Goal: Transaction & Acquisition: Purchase product/service

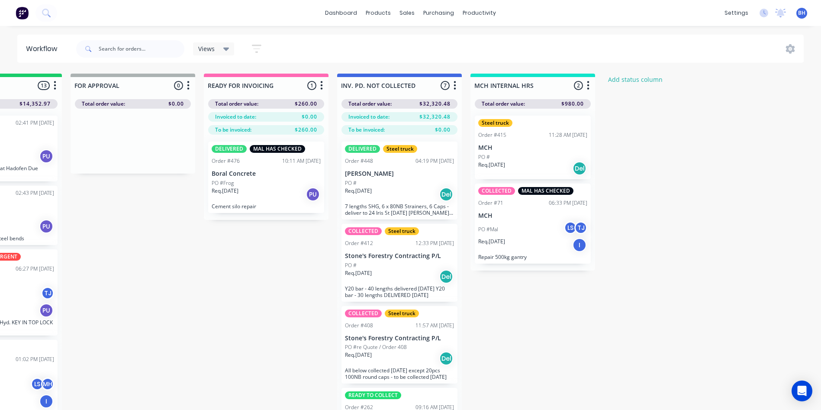
scroll to position [0, 622]
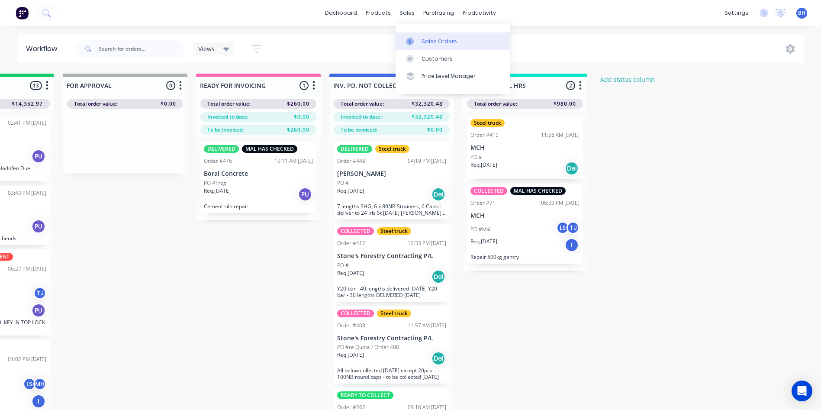
click at [435, 39] on div "Sales Orders" at bounding box center [439, 42] width 35 height 8
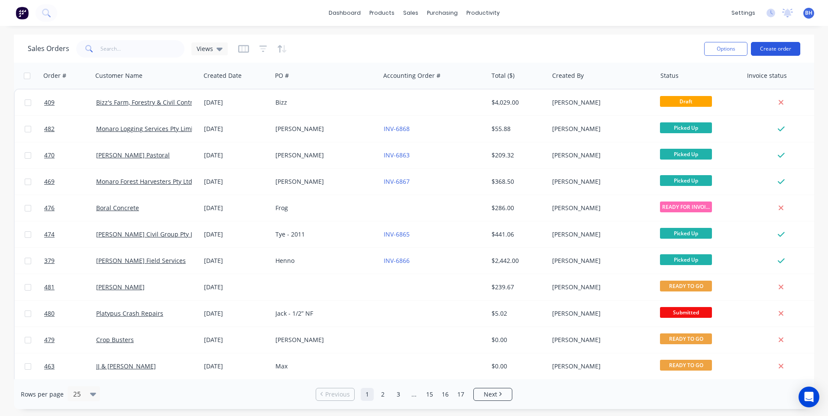
click at [771, 44] on button "Create order" at bounding box center [775, 49] width 49 height 14
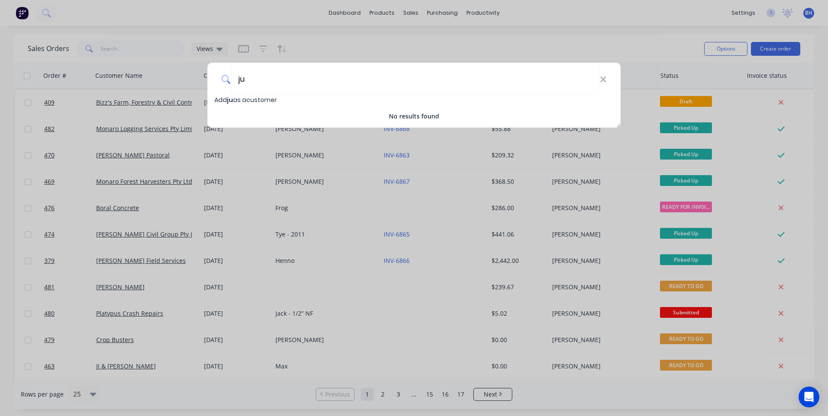
type input "j"
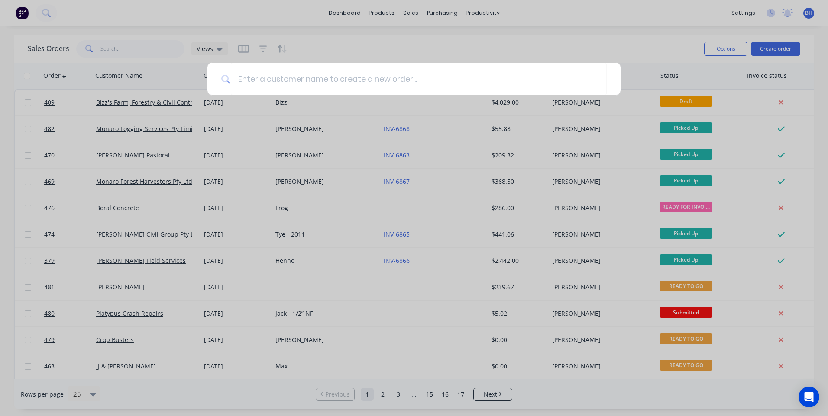
type input "g"
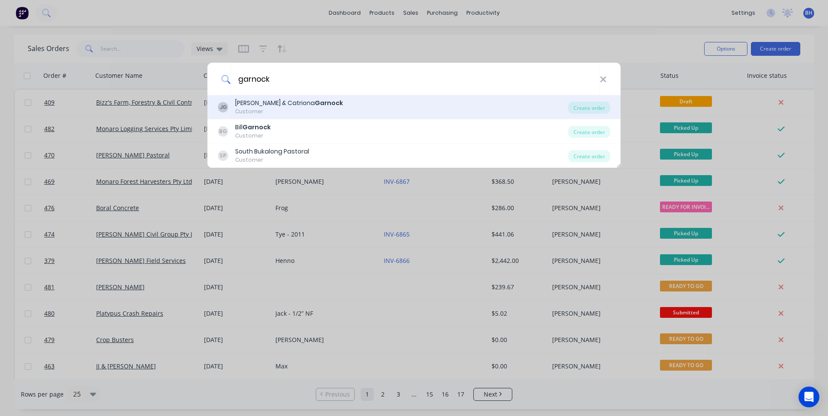
type input "garnock"
click at [315, 104] on b "Garnock" at bounding box center [329, 103] width 28 height 9
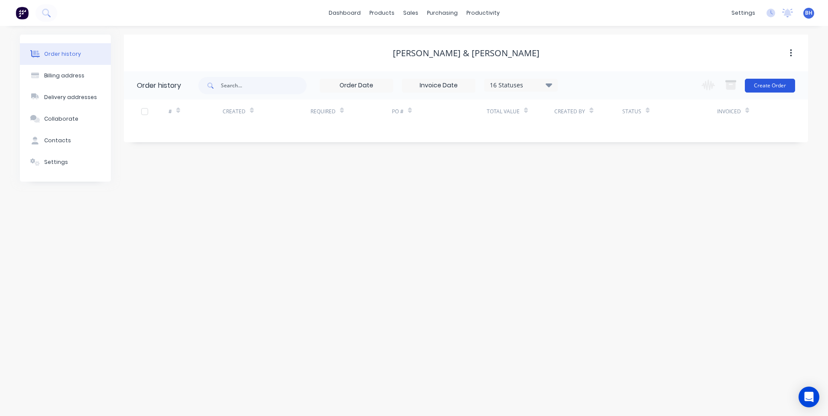
click at [763, 84] on button "Create Order" at bounding box center [770, 86] width 50 height 14
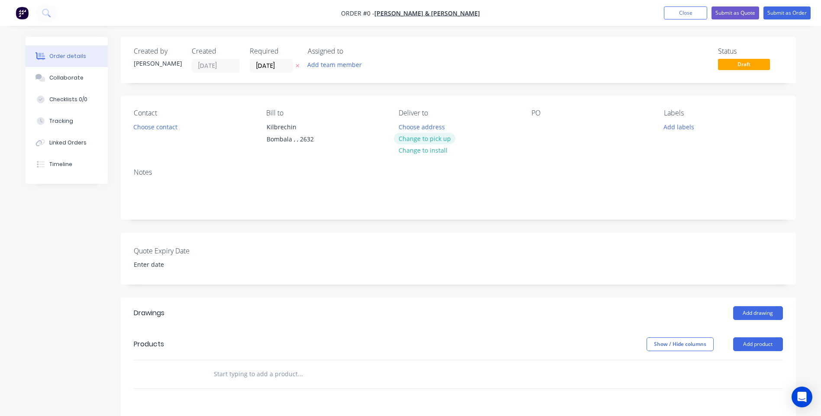
click at [429, 134] on button "Change to pick up" at bounding box center [424, 139] width 61 height 12
click at [153, 122] on button "Choose contact" at bounding box center [155, 127] width 53 height 12
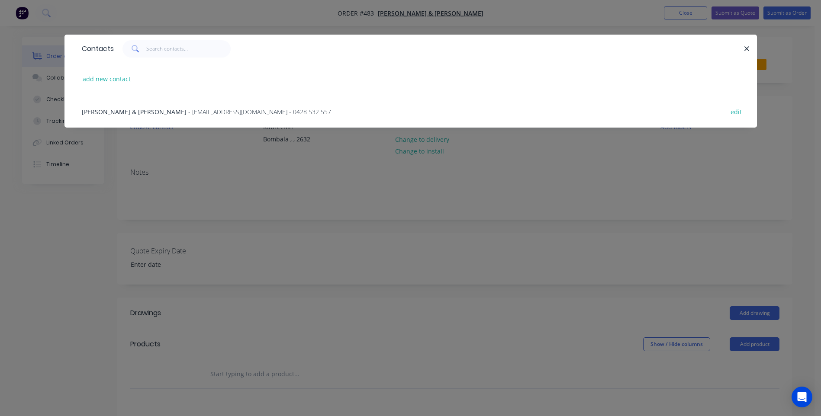
click at [153, 112] on span "[PERSON_NAME] & [PERSON_NAME]" at bounding box center [134, 112] width 105 height 8
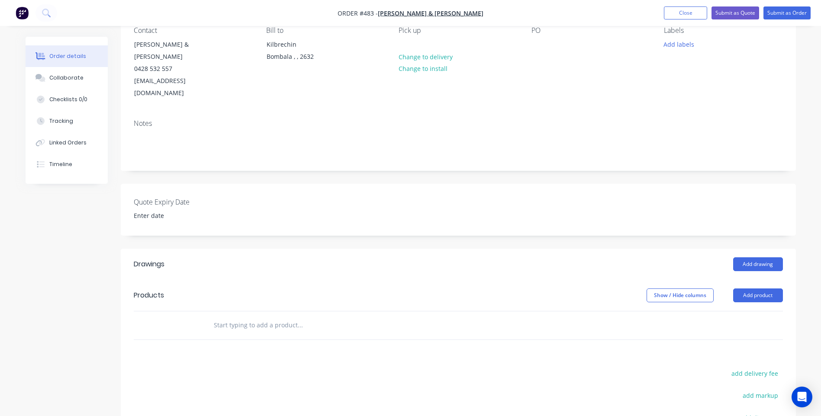
scroll to position [87, 0]
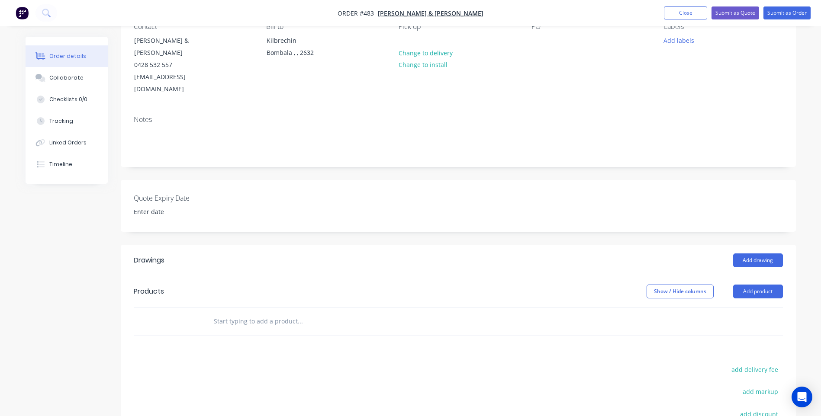
click at [282, 313] on input "text" at bounding box center [299, 321] width 173 height 17
type input "r"
click at [224, 313] on input "text" at bounding box center [299, 321] width 173 height 17
drag, startPoint x: 218, startPoint y: 309, endPoint x: 249, endPoint y: 310, distance: 31.2
click at [221, 313] on input "text" at bounding box center [299, 321] width 173 height 17
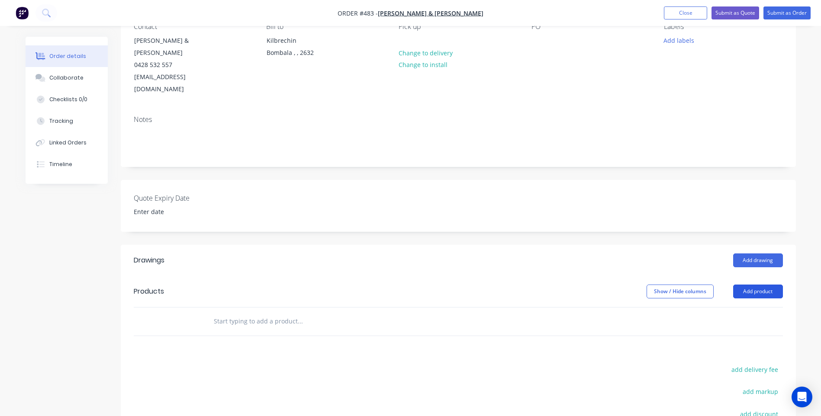
click at [741, 285] on button "Add product" at bounding box center [758, 292] width 50 height 14
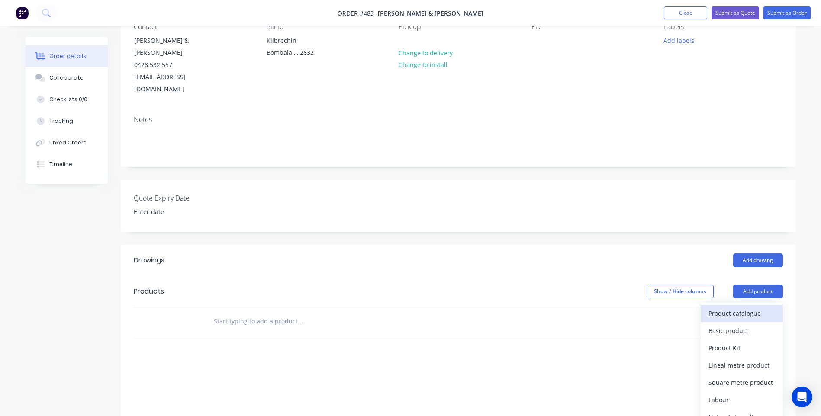
click at [730, 307] on div "Product catalogue" at bounding box center [742, 313] width 67 height 13
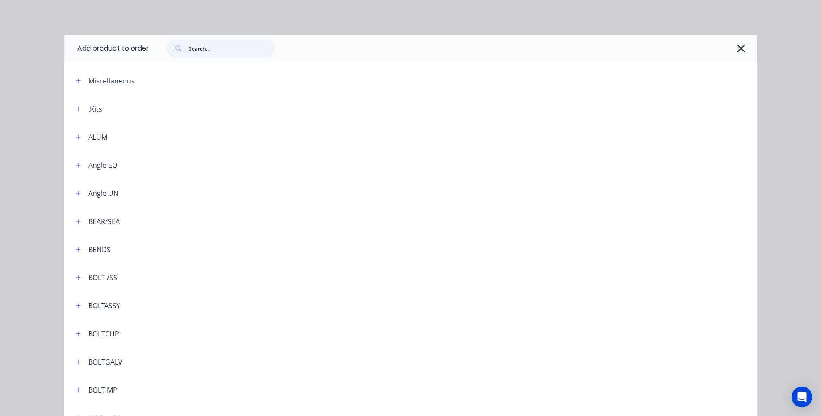
click at [224, 48] on input "text" at bounding box center [232, 48] width 86 height 17
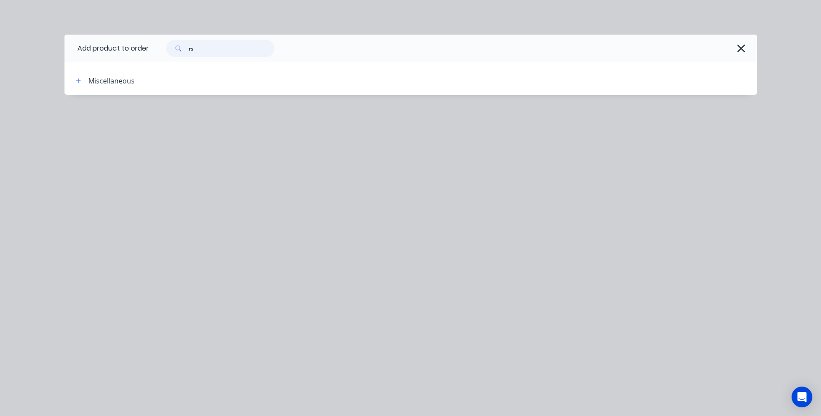
type input "r"
type input "5"
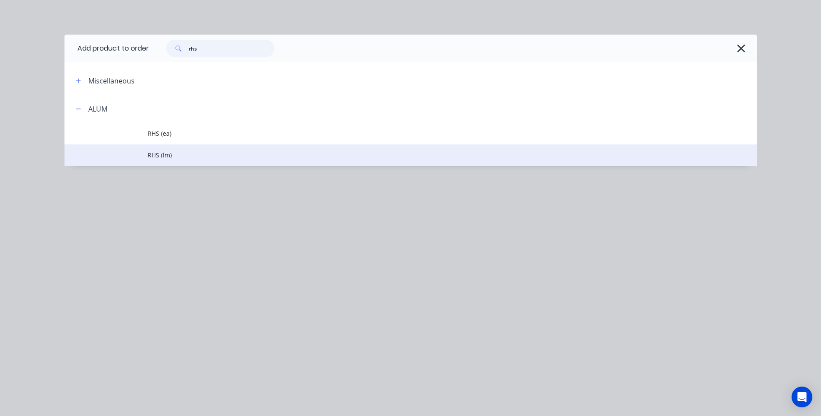
type input "rhs"
click at [159, 152] on span "RHS (lm)" at bounding box center [391, 155] width 487 height 9
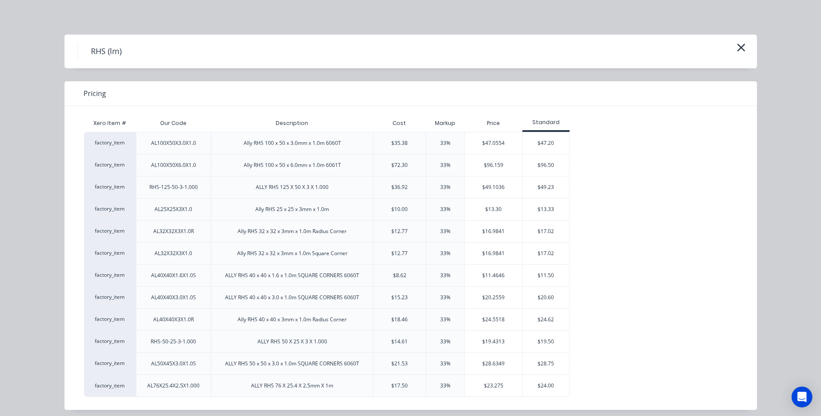
click at [90, 49] on h4 "RHS (lm)" at bounding box center [105, 51] width 57 height 16
click at [737, 45] on icon "button" at bounding box center [741, 48] width 9 height 12
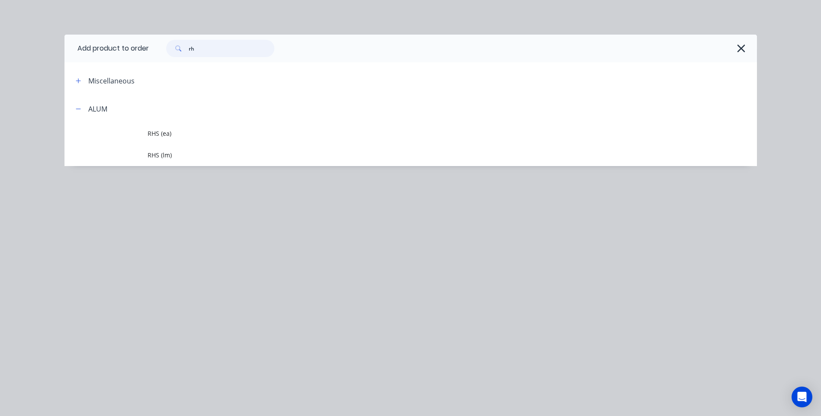
type input "r"
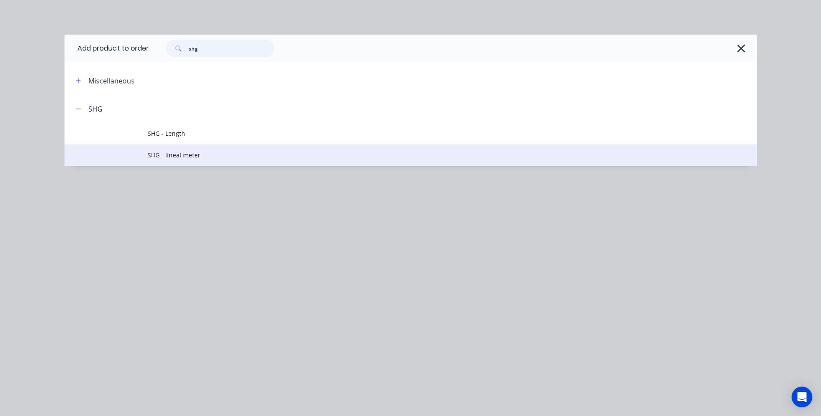
type input "shg"
click at [183, 153] on span "SHG - lineal meter" at bounding box center [391, 155] width 487 height 9
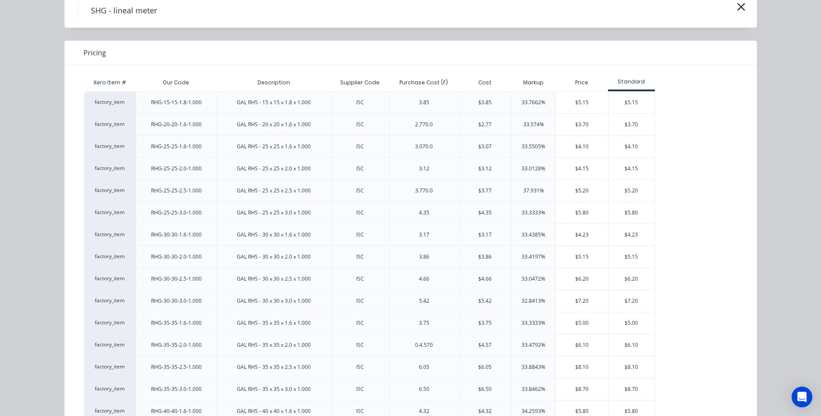
scroll to position [0, 0]
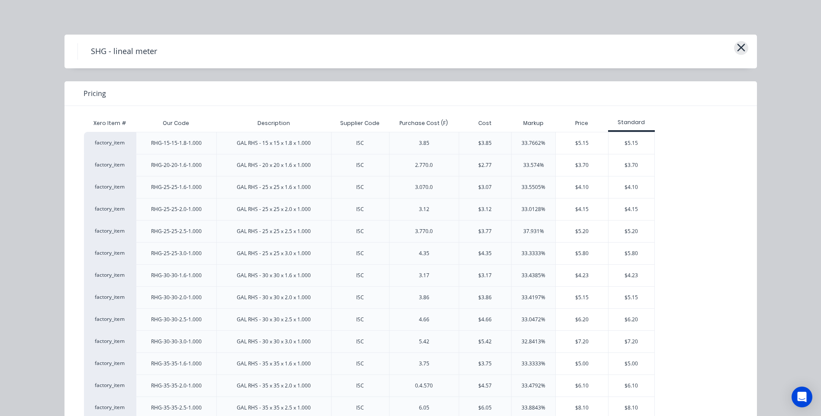
click at [737, 46] on icon "button" at bounding box center [741, 48] width 9 height 12
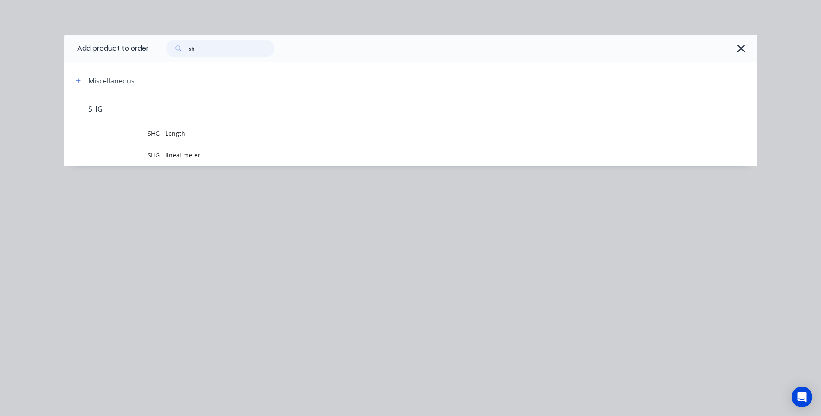
type input "s"
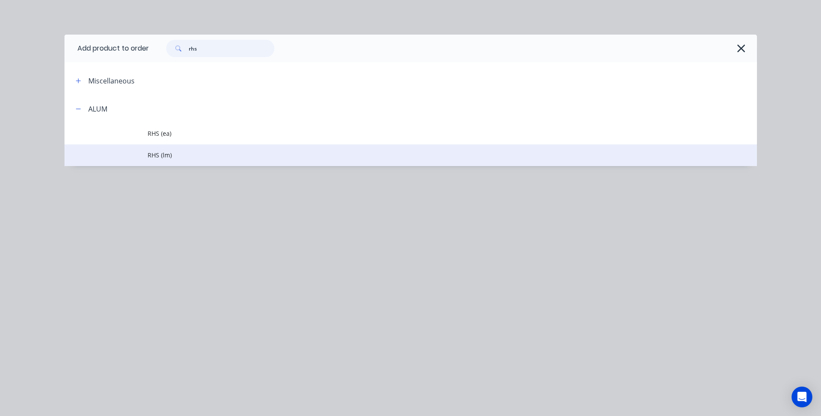
type input "rhs"
click at [159, 153] on span "RHS (lm)" at bounding box center [391, 155] width 487 height 9
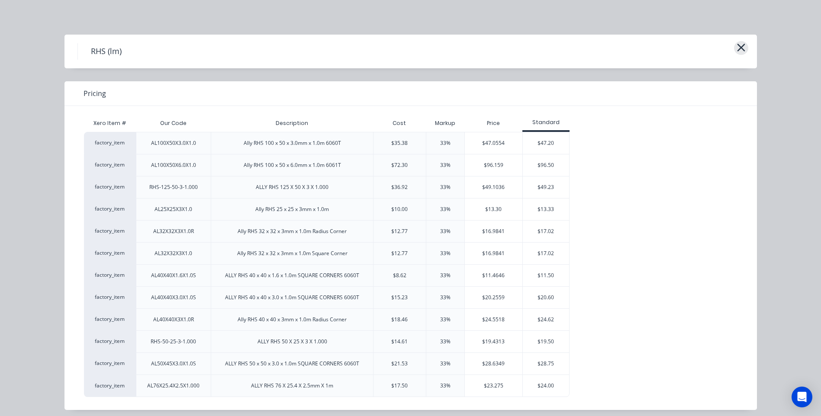
click at [741, 45] on icon "button" at bounding box center [741, 48] width 8 height 8
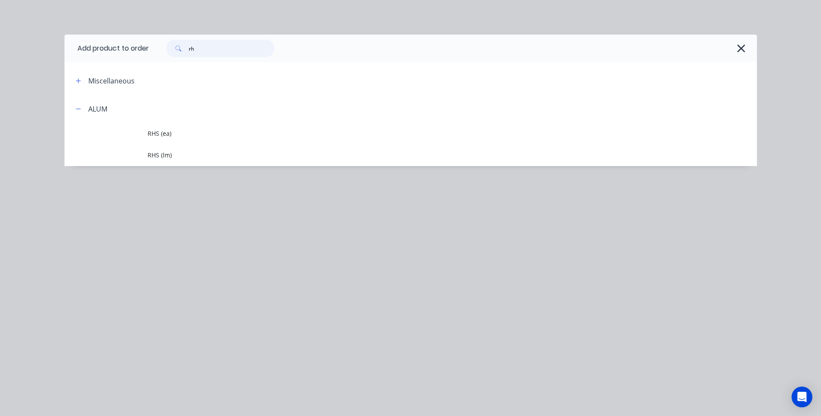
type input "r"
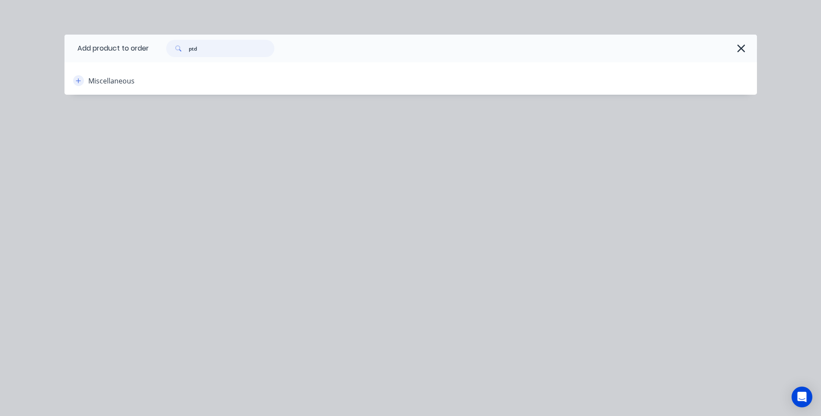
type input "ptd"
click at [80, 80] on icon "button" at bounding box center [78, 81] width 5 height 6
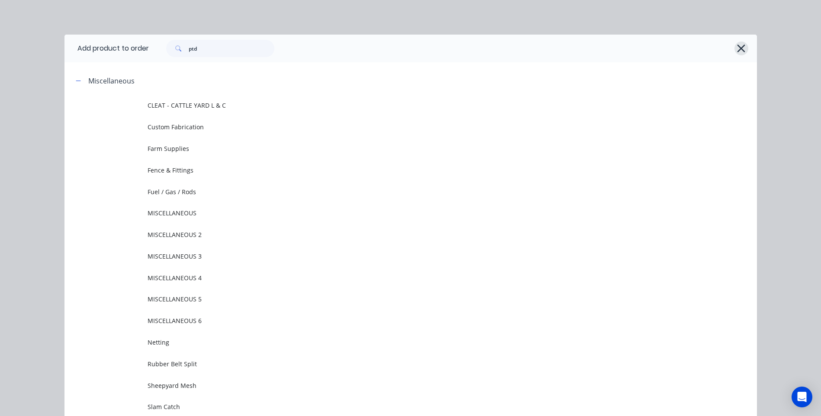
click at [738, 46] on icon "button" at bounding box center [741, 48] width 9 height 12
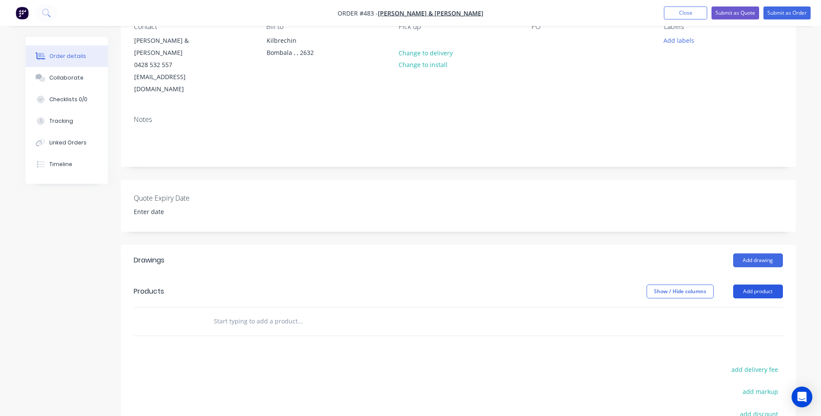
click at [756, 285] on button "Add product" at bounding box center [758, 292] width 50 height 14
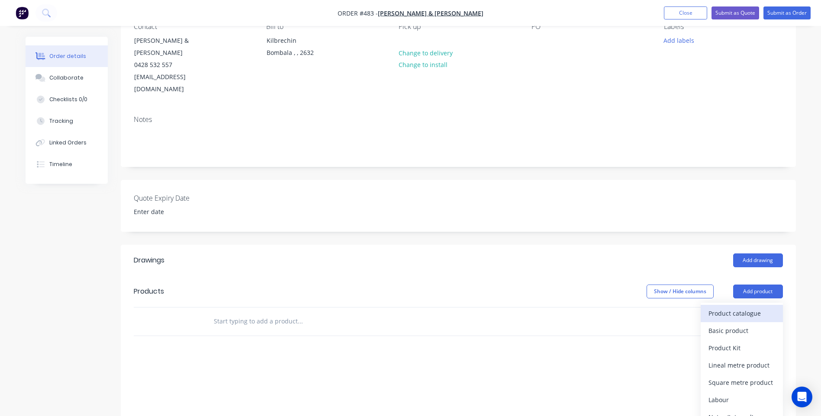
click at [754, 307] on div "Product catalogue" at bounding box center [742, 313] width 67 height 13
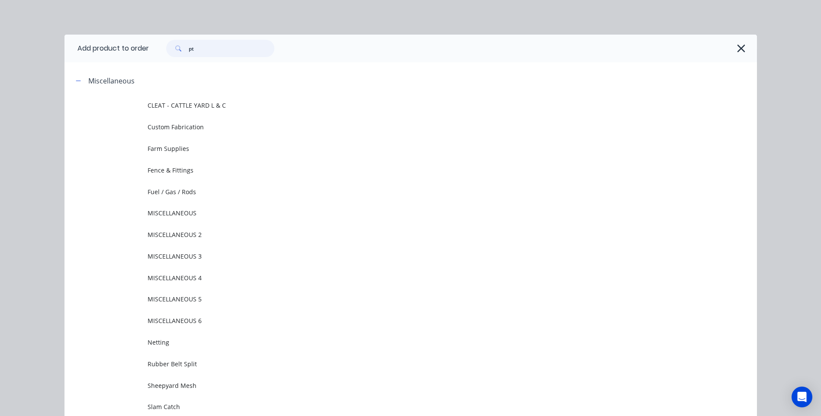
type input "p"
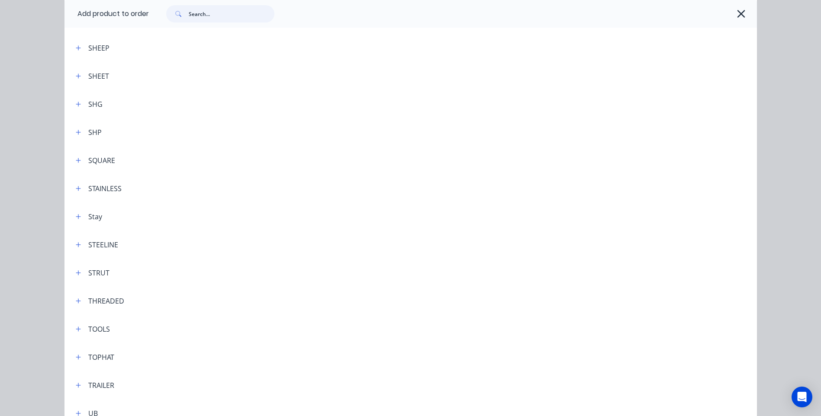
scroll to position [2511, 0]
click at [76, 158] on icon "button" at bounding box center [78, 159] width 5 height 6
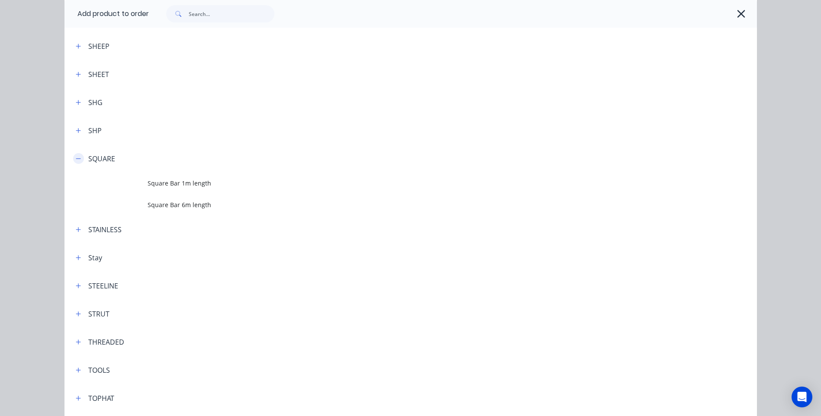
click at [77, 156] on icon "button" at bounding box center [78, 159] width 5 height 6
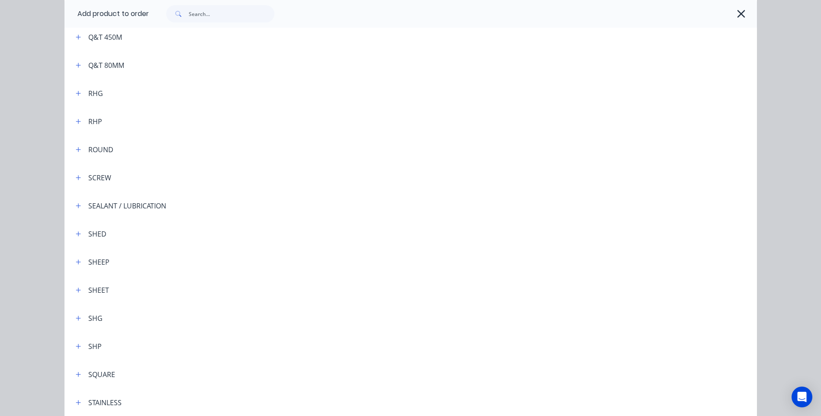
scroll to position [2253, 0]
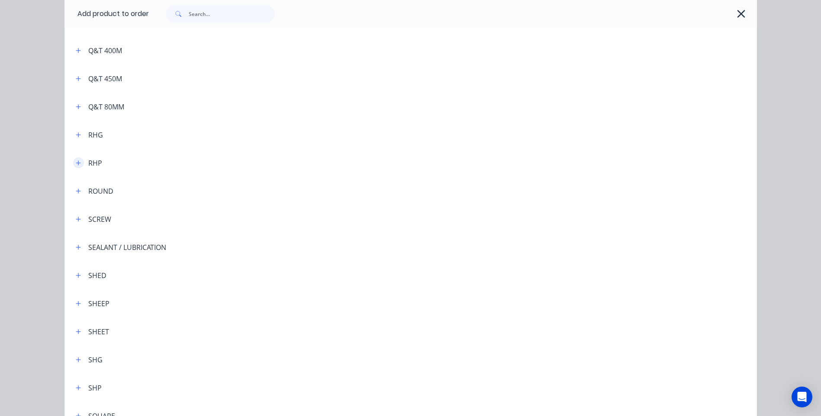
click at [76, 161] on icon "button" at bounding box center [78, 163] width 5 height 6
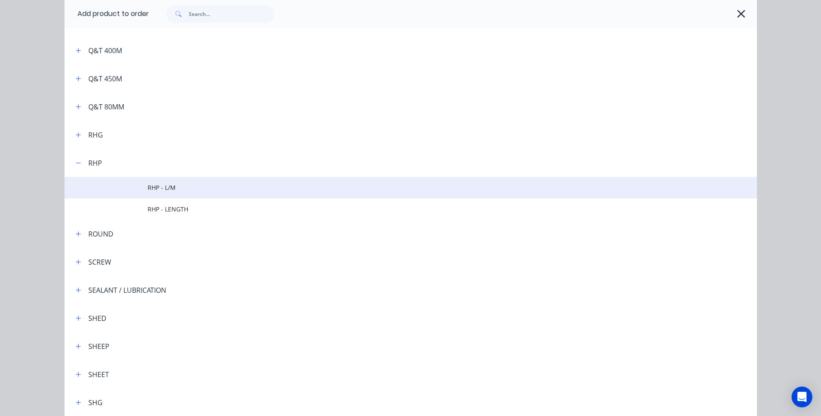
click at [152, 184] on span "RHP - L/M" at bounding box center [391, 187] width 487 height 9
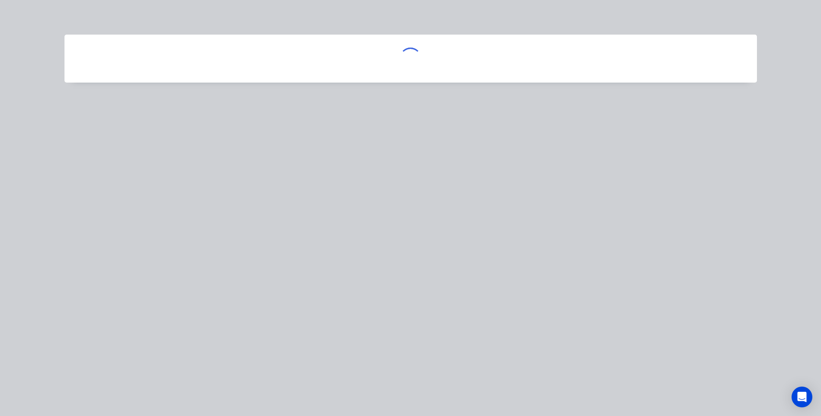
scroll to position [0, 0]
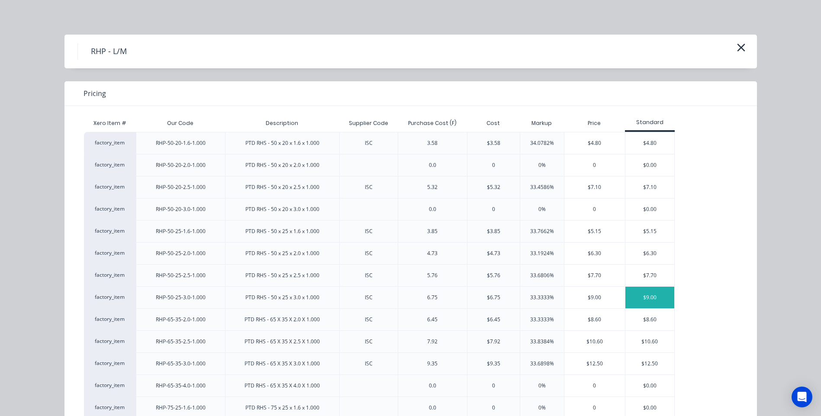
click at [651, 297] on div "$9.00" at bounding box center [649, 298] width 49 height 22
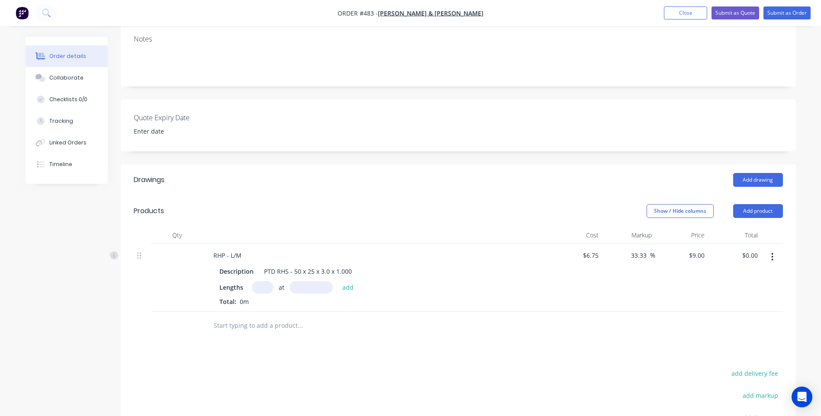
scroll to position [173, 0]
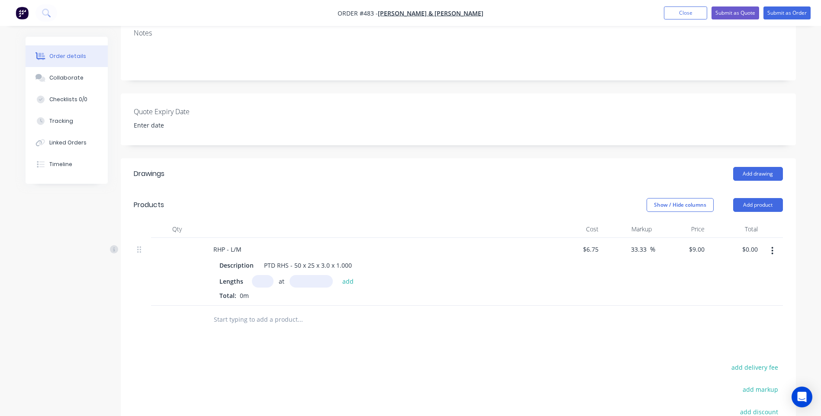
click at [261, 275] on input "text" at bounding box center [263, 281] width 22 height 13
type input "1"
type input "3.1mm"
click at [346, 275] on button "add" at bounding box center [348, 281] width 20 height 12
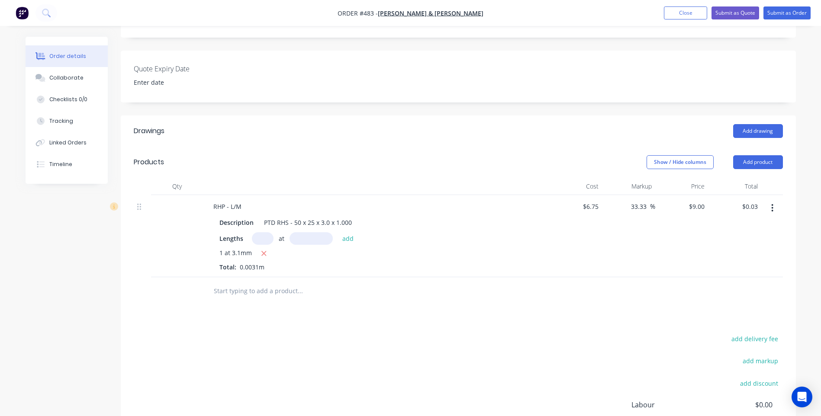
scroll to position [97, 0]
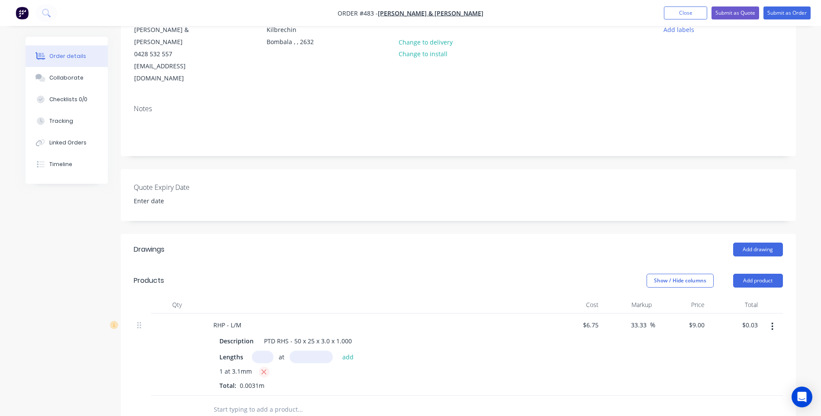
click at [263, 368] on icon "button" at bounding box center [264, 372] width 6 height 8
type input "$0.00"
click at [777, 319] on button "button" at bounding box center [772, 327] width 20 height 16
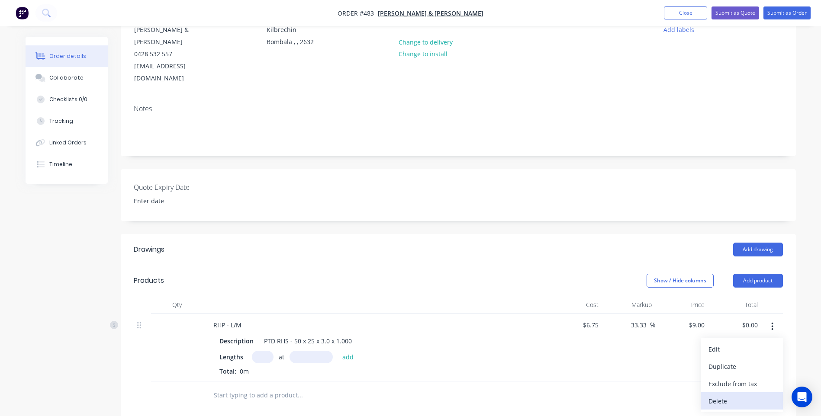
click at [723, 395] on div "Delete" at bounding box center [742, 401] width 67 height 13
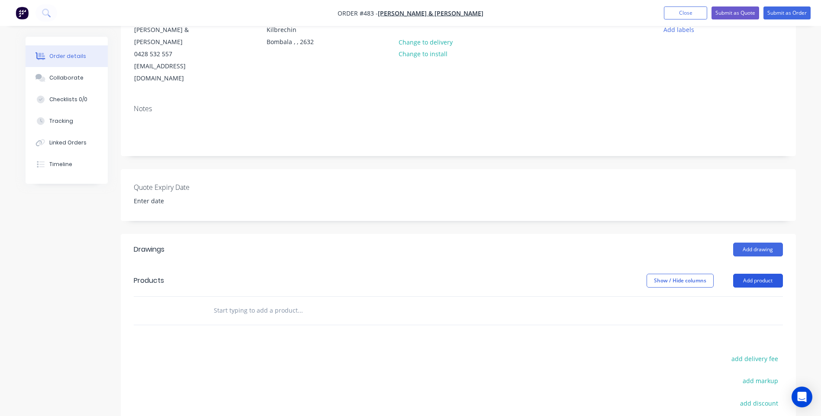
click at [755, 274] on button "Add product" at bounding box center [758, 281] width 50 height 14
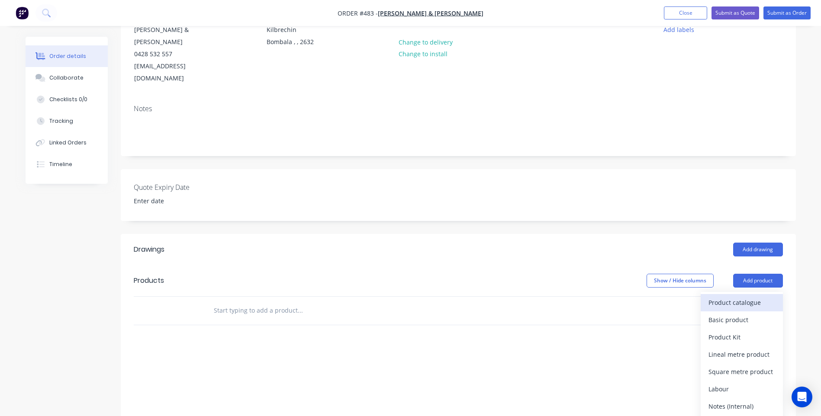
click at [734, 297] on div "Product catalogue" at bounding box center [742, 303] width 67 height 13
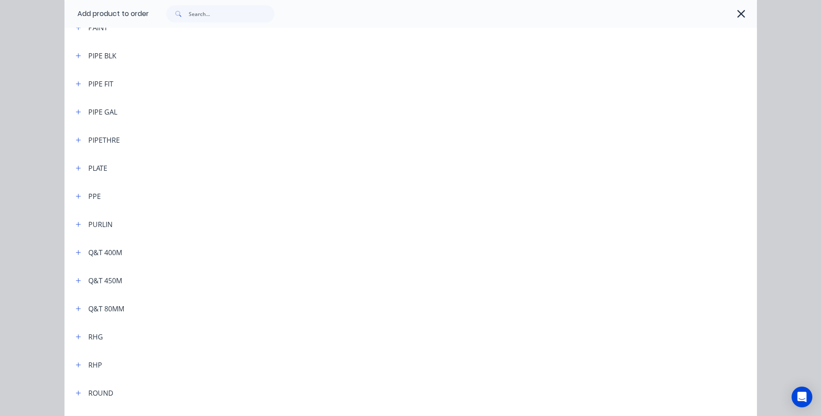
scroll to position [2078, 0]
click at [76, 340] on icon "button" at bounding box center [78, 338] width 5 height 6
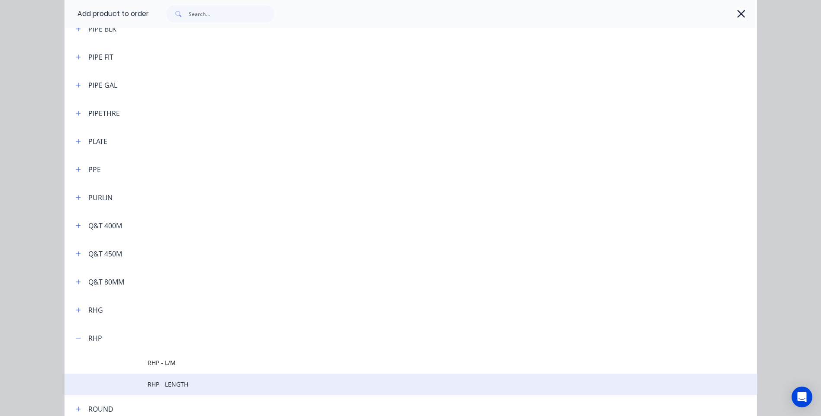
click at [169, 384] on span "RHP - LENGTH" at bounding box center [391, 384] width 487 height 9
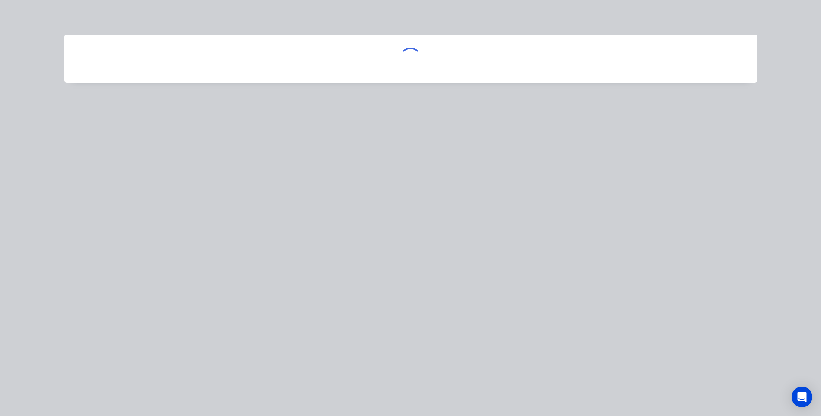
scroll to position [0, 0]
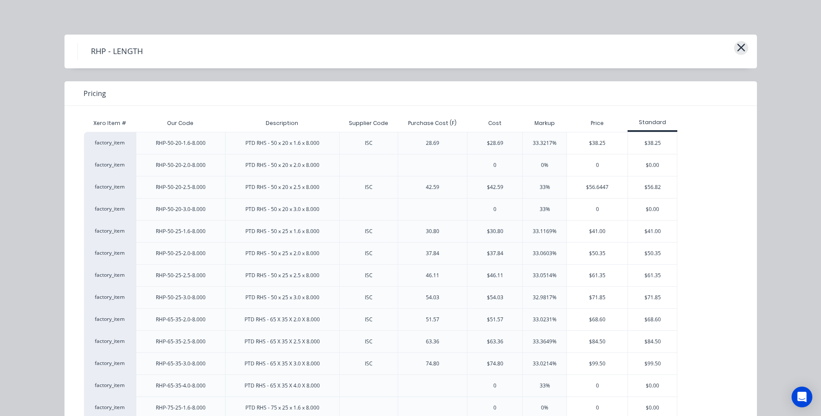
click at [741, 45] on icon "button" at bounding box center [741, 48] width 8 height 8
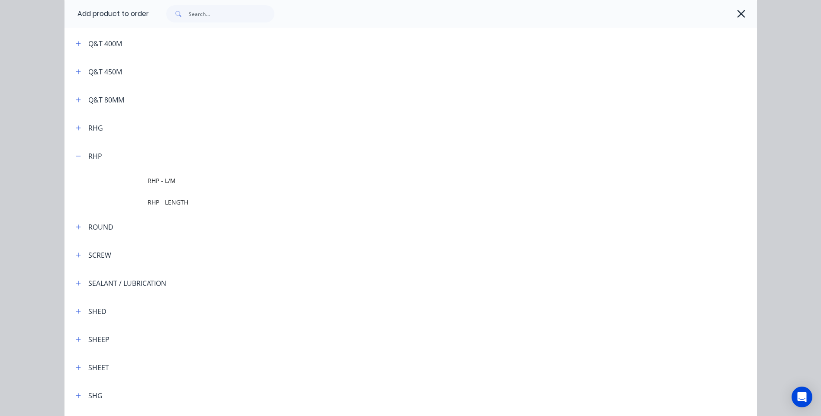
scroll to position [2099, 0]
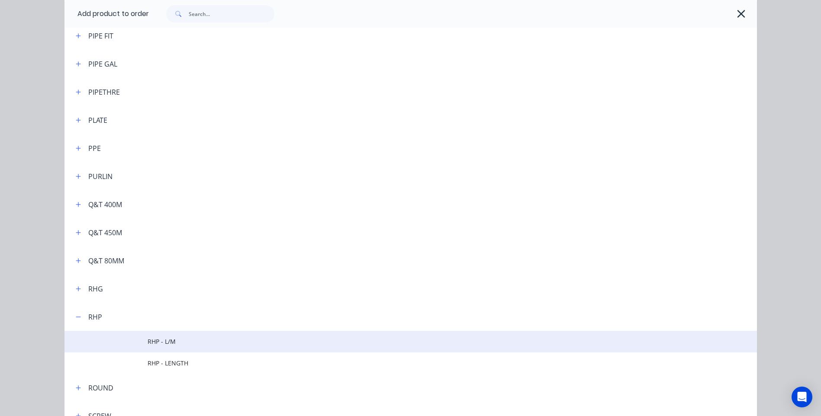
click at [159, 339] on span "RHP - L/M" at bounding box center [391, 341] width 487 height 9
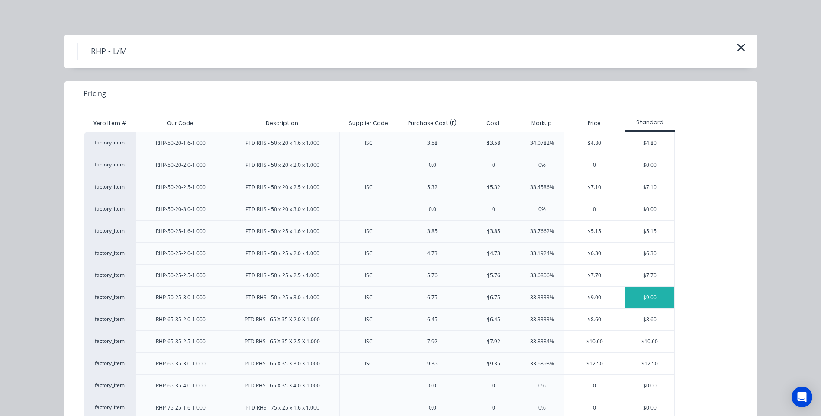
click at [648, 294] on div "$9.00" at bounding box center [649, 298] width 49 height 22
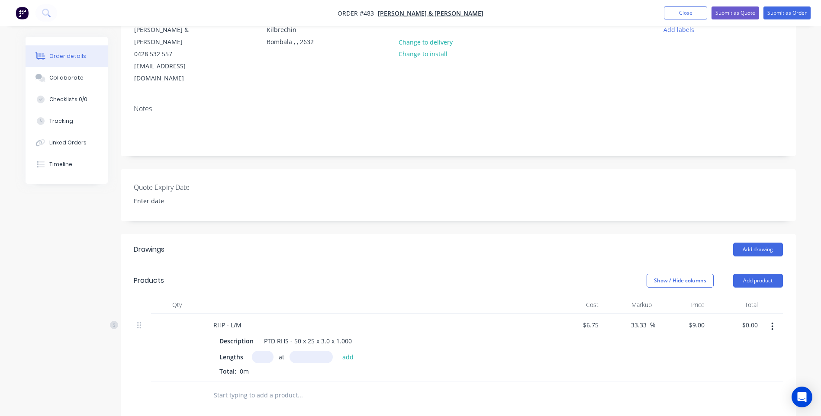
click at [266, 351] on input "text" at bounding box center [263, 357] width 22 height 13
type input "3"
type input "1"
type input "3100mm"
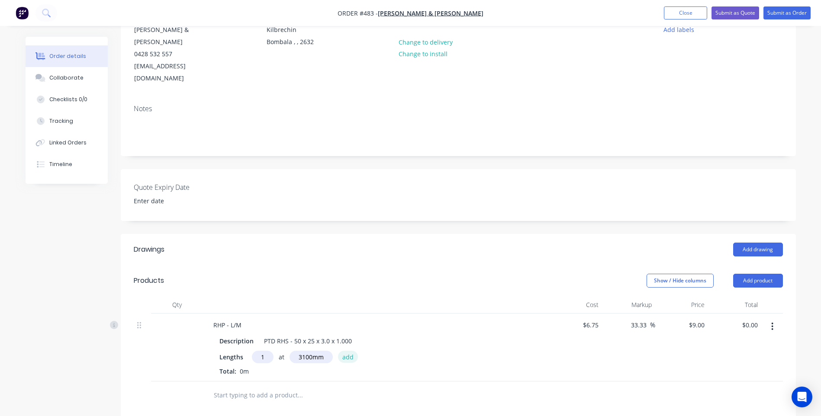
click at [347, 351] on button "add" at bounding box center [348, 357] width 20 height 12
type input "$27.90"
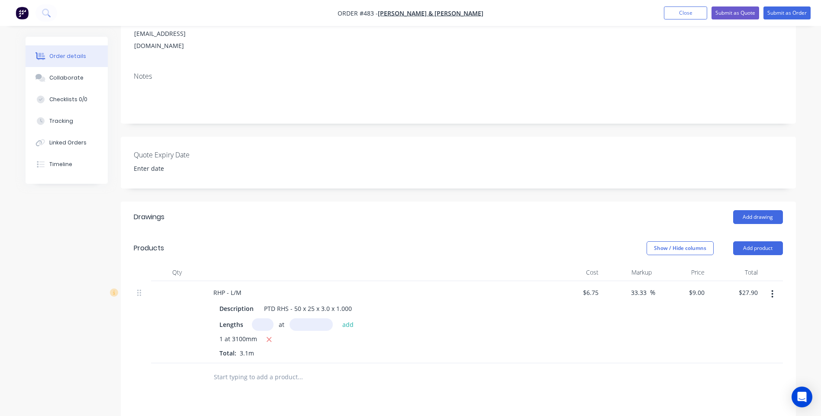
scroll to position [260, 0]
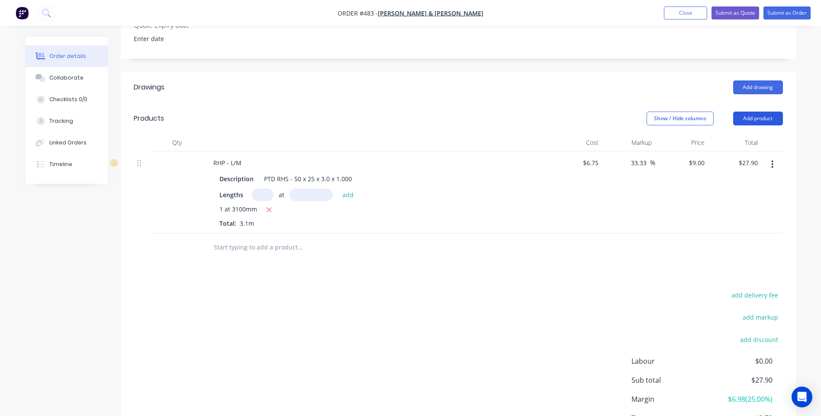
click at [758, 112] on button "Add product" at bounding box center [758, 119] width 50 height 14
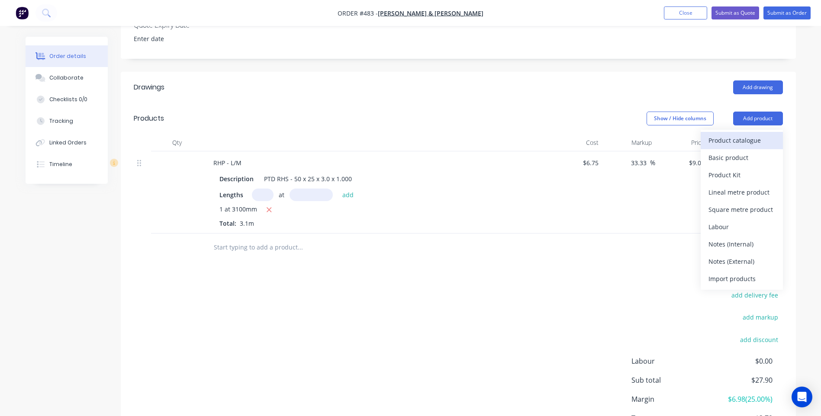
click at [737, 134] on div "Product catalogue" at bounding box center [742, 140] width 67 height 13
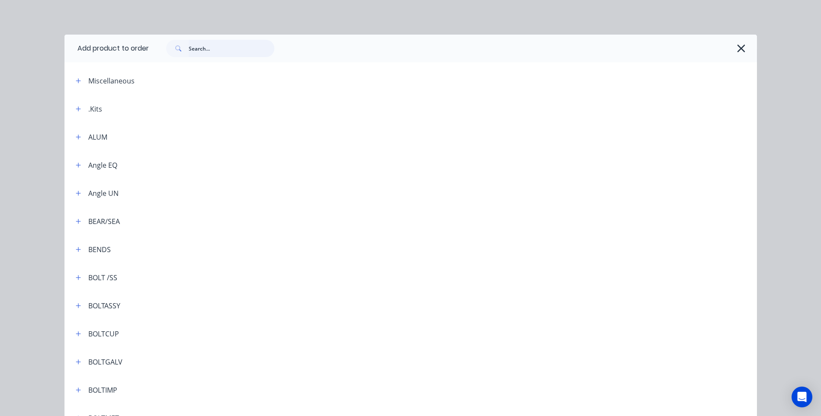
click at [214, 50] on input "text" at bounding box center [232, 48] width 86 height 17
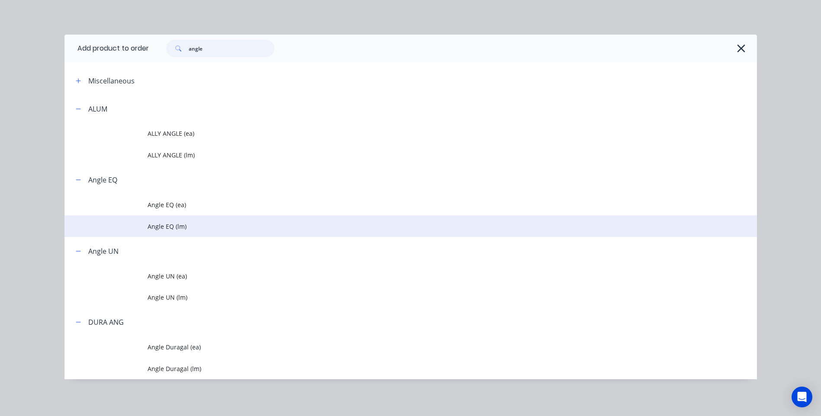
type input "angle"
click at [160, 225] on span "Angle EQ (lm)" at bounding box center [391, 226] width 487 height 9
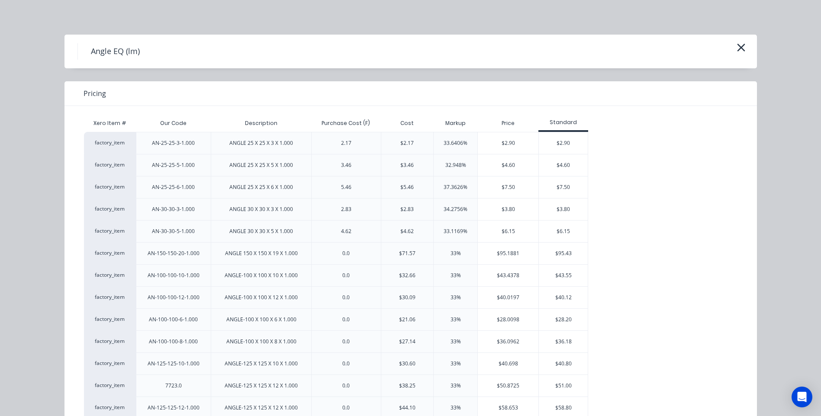
scroll to position [0, 0]
click at [741, 46] on icon "button" at bounding box center [741, 48] width 9 height 12
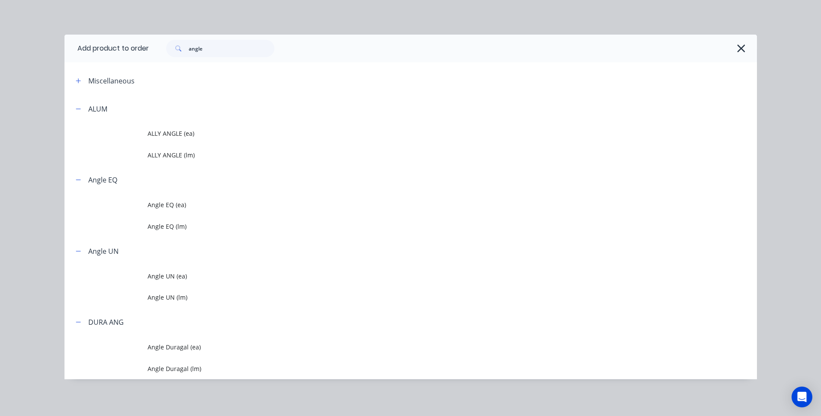
scroll to position [1, 0]
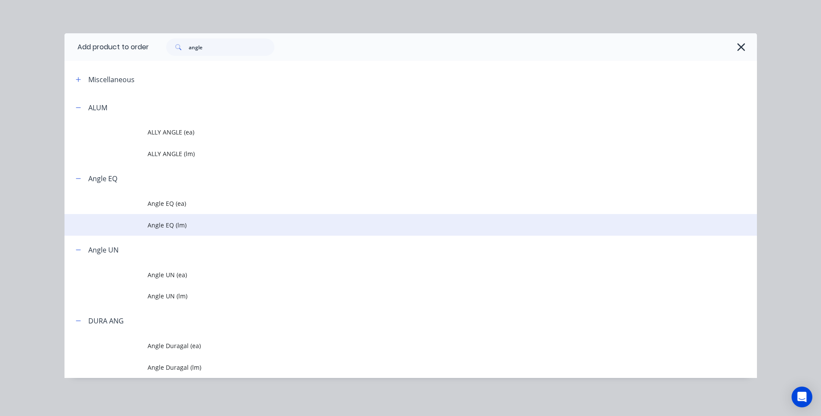
click at [154, 223] on span "Angle EQ (lm)" at bounding box center [391, 225] width 487 height 9
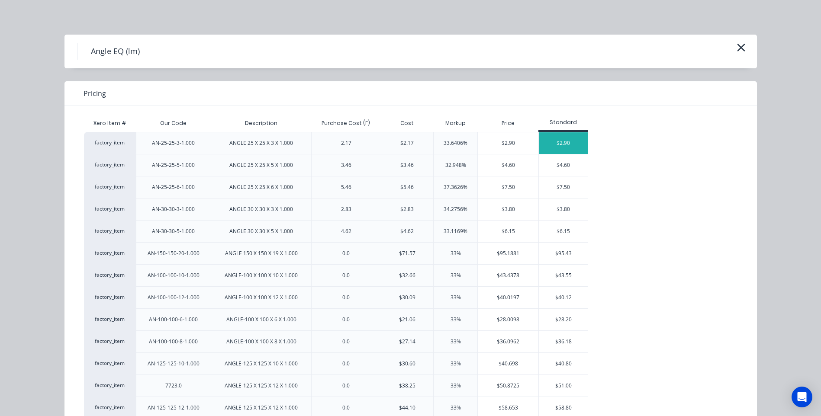
click at [558, 143] on div "$2.90" at bounding box center [563, 143] width 49 height 22
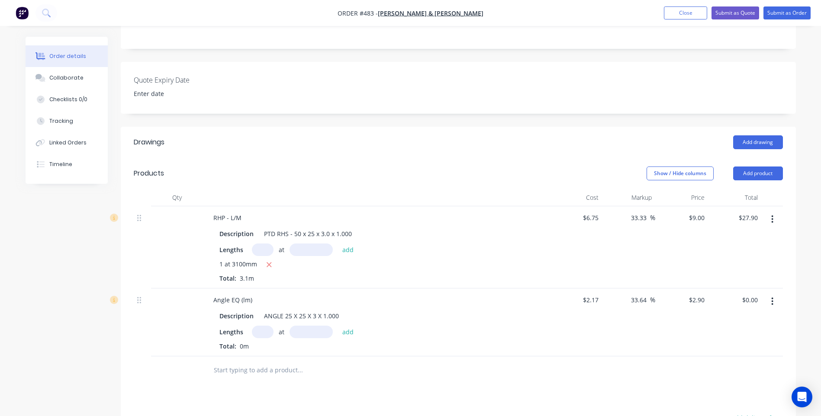
scroll to position [216, 0]
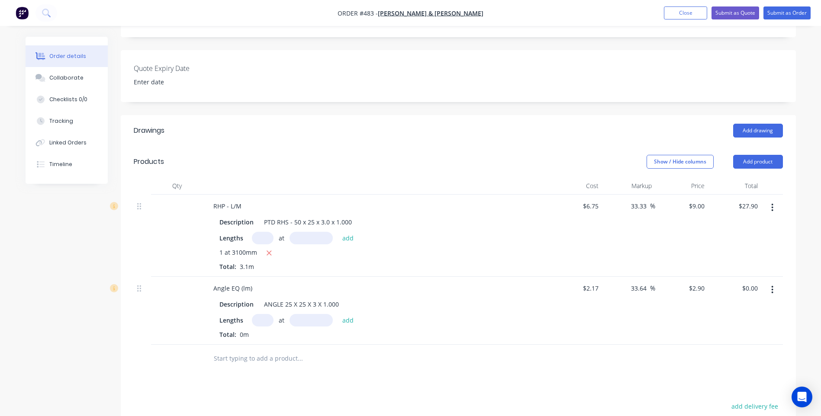
click at [264, 314] on input "text" at bounding box center [263, 320] width 22 height 13
type input "1"
click at [306, 314] on input "text" at bounding box center [311, 320] width 43 height 13
type input "1000mm"
click at [353, 314] on button "add" at bounding box center [348, 320] width 20 height 12
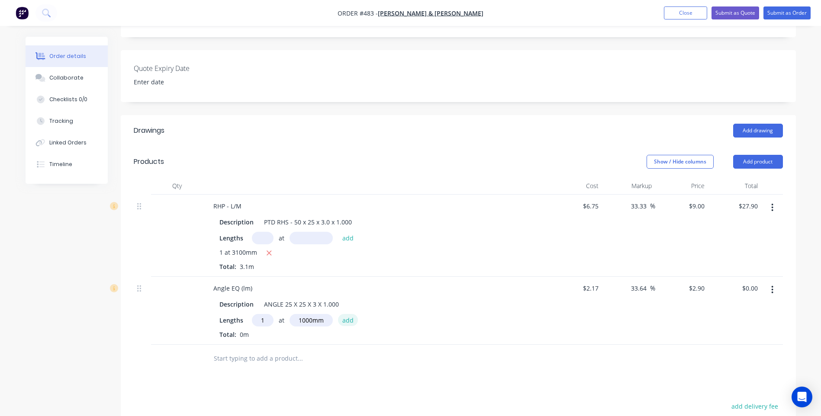
type input "$2.90"
click at [758, 155] on button "Add product" at bounding box center [758, 162] width 50 height 14
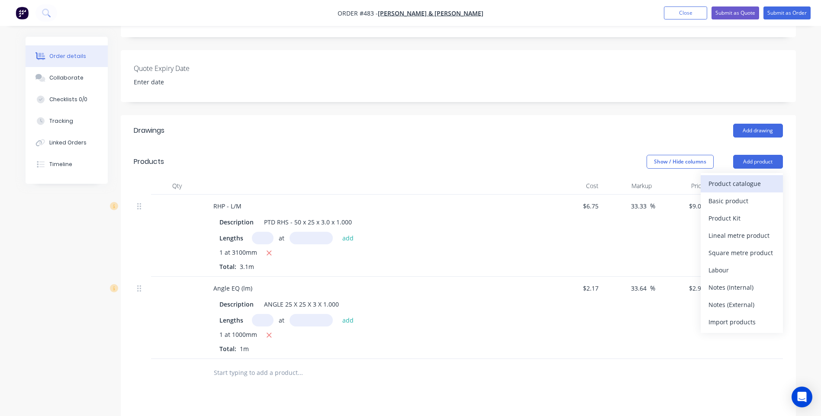
click at [731, 177] on div "Product catalogue" at bounding box center [742, 183] width 67 height 13
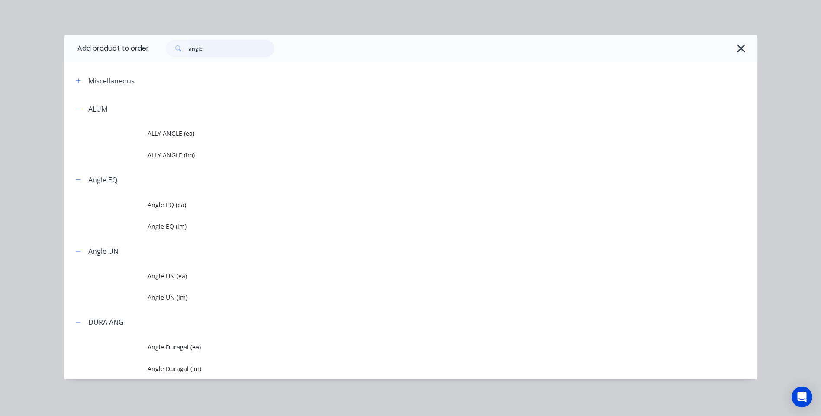
click at [221, 54] on input "angle" at bounding box center [232, 48] width 86 height 17
type input "a"
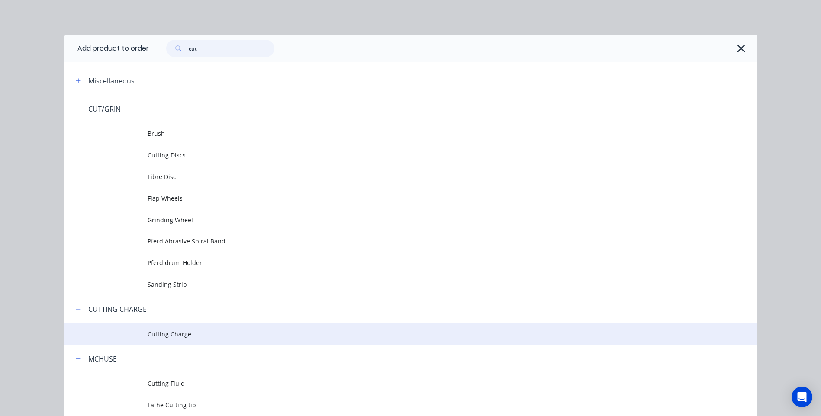
type input "cut"
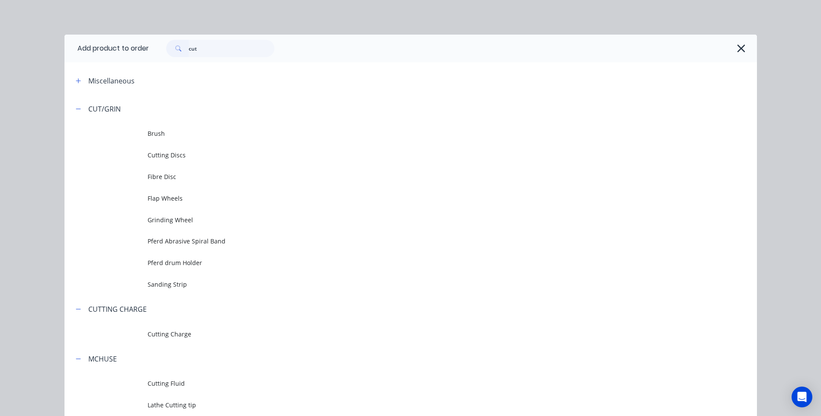
click at [179, 335] on span "Cutting Charge" at bounding box center [391, 334] width 487 height 9
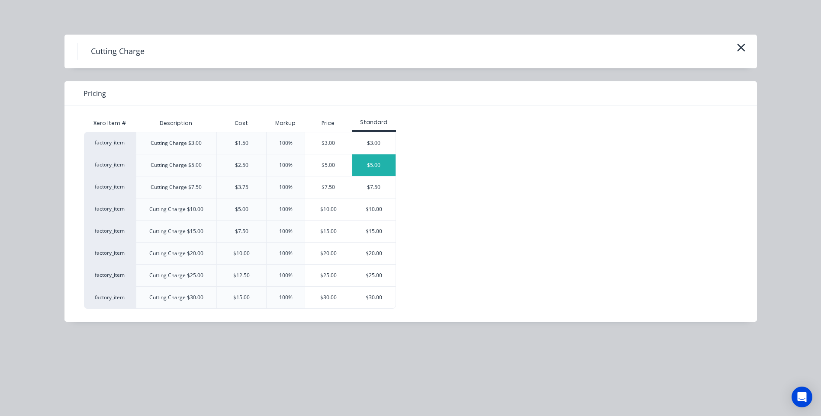
click at [377, 162] on div "$5.00" at bounding box center [373, 166] width 43 height 22
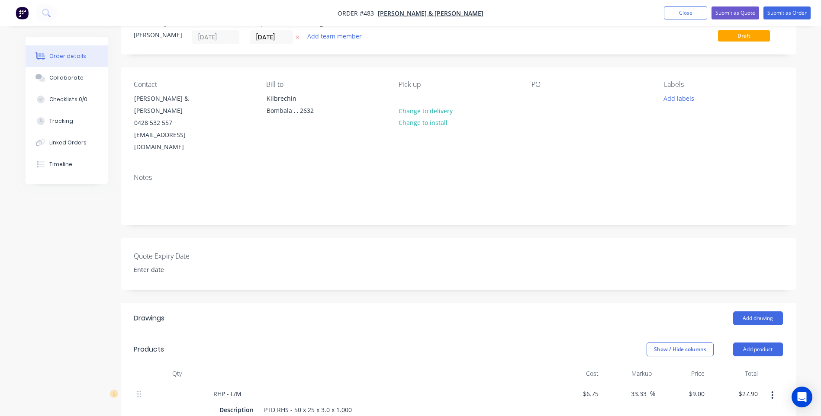
scroll to position [3, 0]
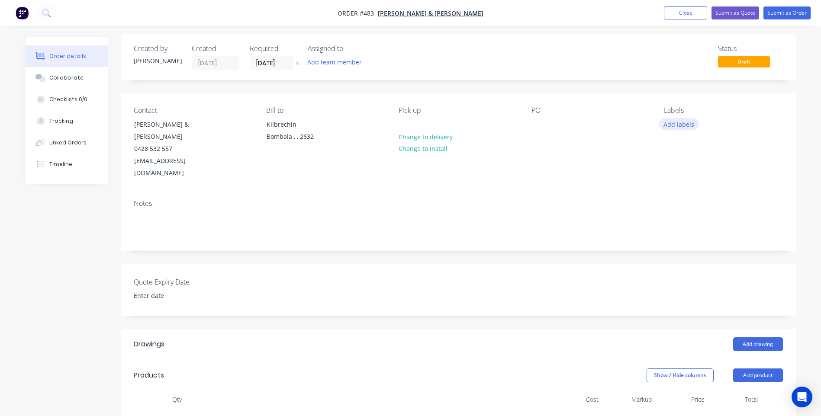
click at [686, 124] on button "Add labels" at bounding box center [679, 124] width 40 height 12
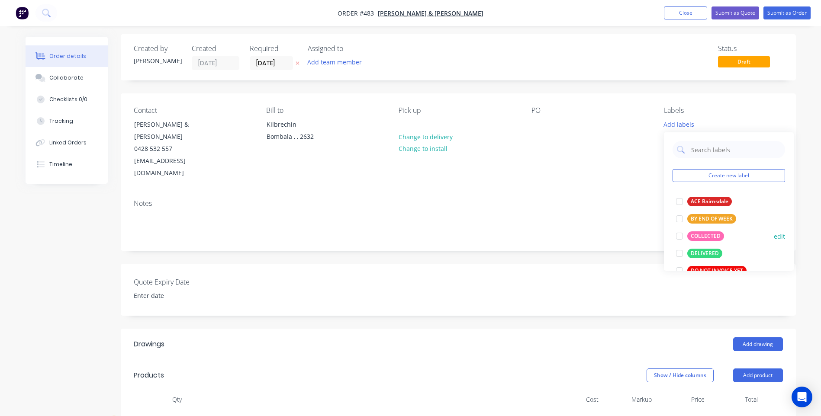
click at [677, 232] on div at bounding box center [679, 236] width 17 height 17
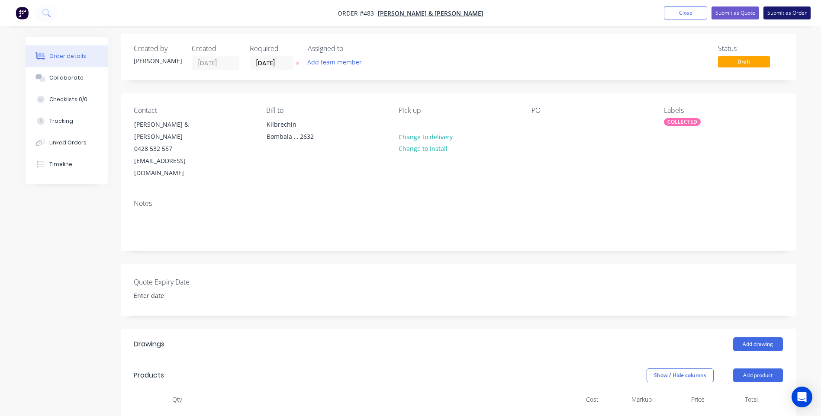
click at [778, 11] on button "Submit as Order" at bounding box center [787, 12] width 47 height 13
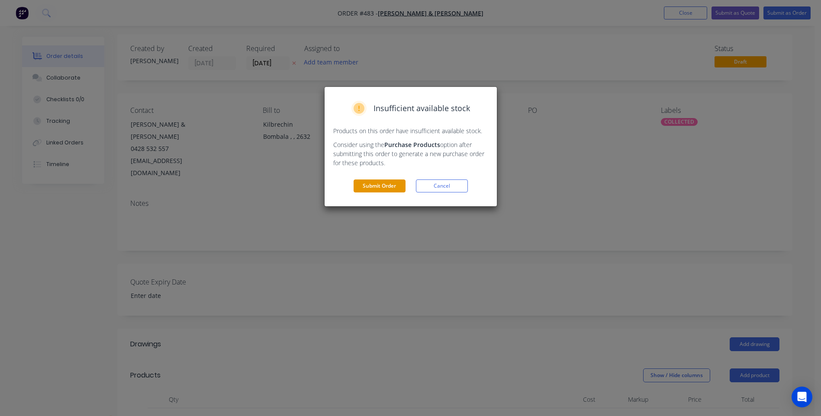
click at [386, 184] on button "Submit Order" at bounding box center [380, 186] width 52 height 13
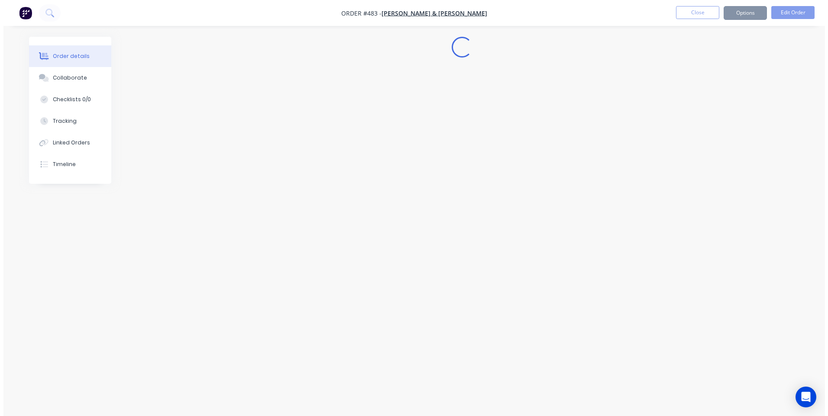
scroll to position [0, 0]
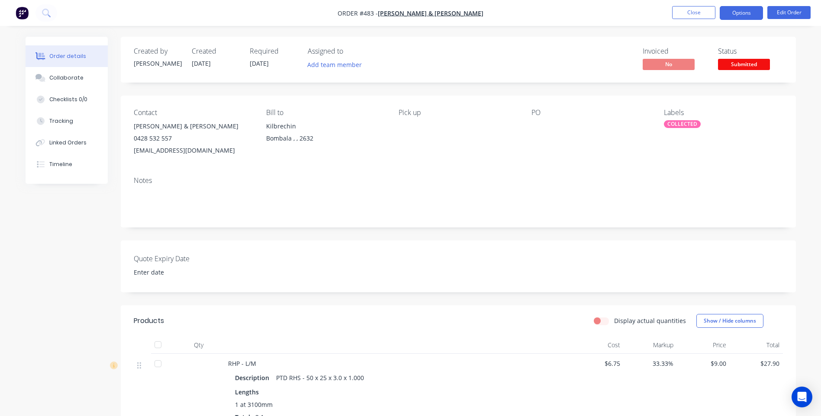
click at [742, 13] on button "Options" at bounding box center [741, 13] width 43 height 14
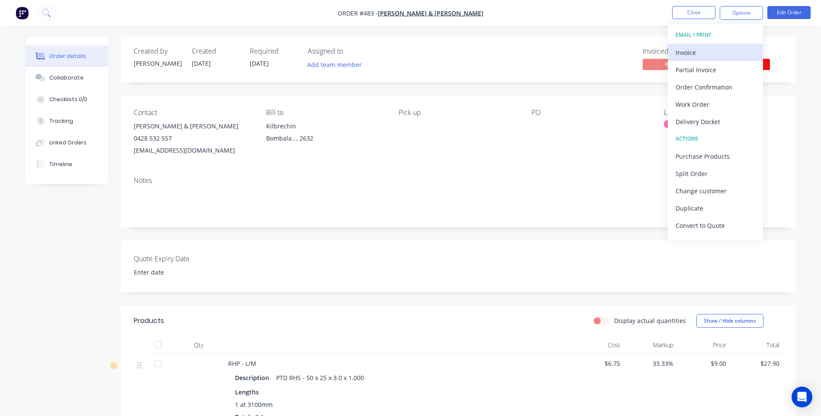
click at [690, 49] on div "Invoice" at bounding box center [716, 52] width 80 height 13
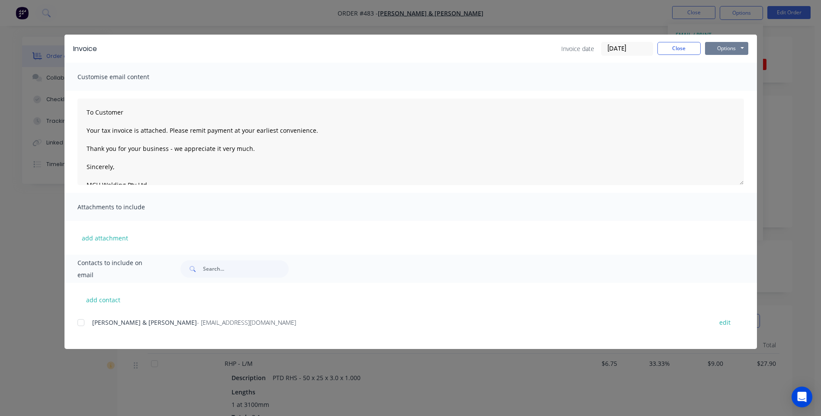
click at [727, 48] on button "Options" at bounding box center [726, 48] width 43 height 13
click at [722, 59] on button "Preview" at bounding box center [732, 64] width 55 height 14
click at [80, 326] on div at bounding box center [80, 322] width 17 height 17
click at [730, 48] on button "Options" at bounding box center [726, 48] width 43 height 13
click at [729, 90] on button "Email" at bounding box center [732, 92] width 55 height 14
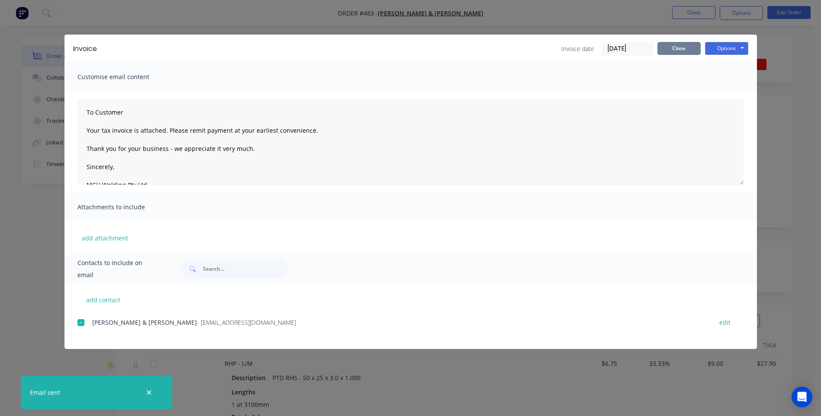
click at [685, 46] on button "Close" at bounding box center [679, 48] width 43 height 13
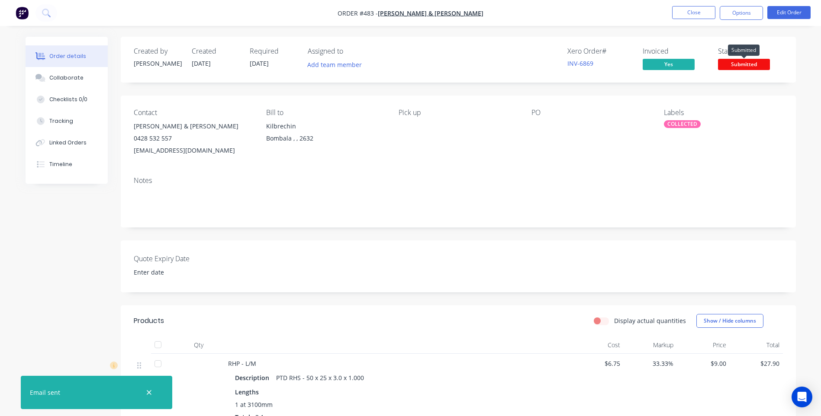
click at [732, 59] on span "Submitted" at bounding box center [744, 64] width 52 height 11
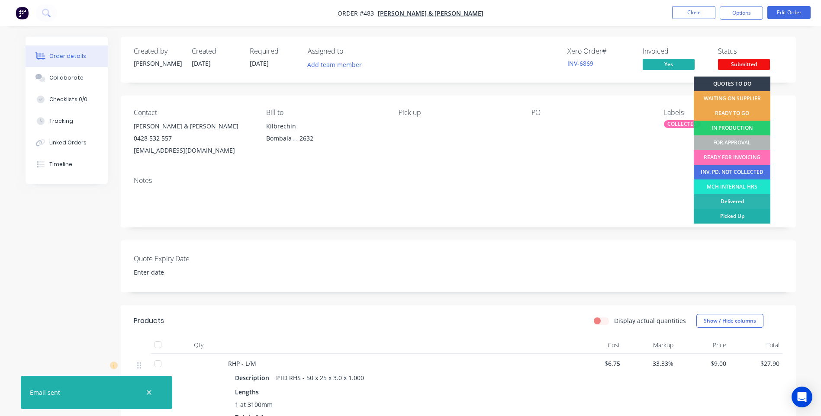
click at [722, 213] on div "Picked Up" at bounding box center [732, 216] width 77 height 15
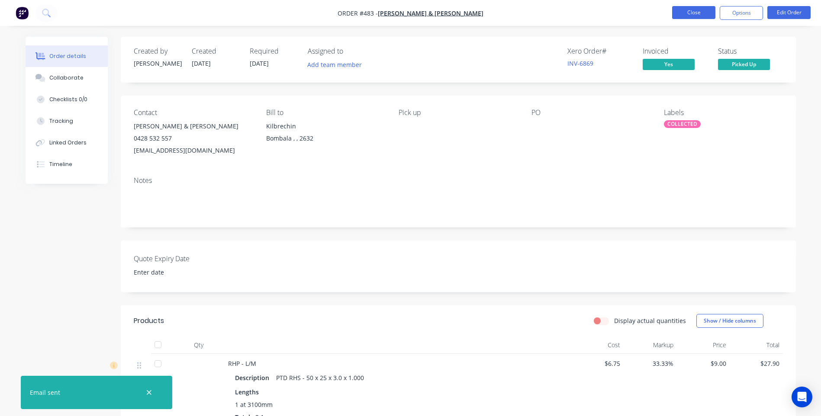
click at [696, 14] on button "Close" at bounding box center [693, 12] width 43 height 13
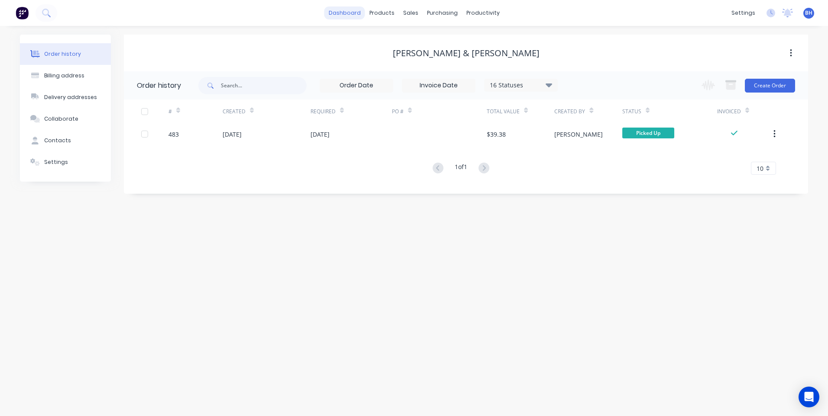
click at [355, 11] on link "dashboard" at bounding box center [344, 12] width 41 height 13
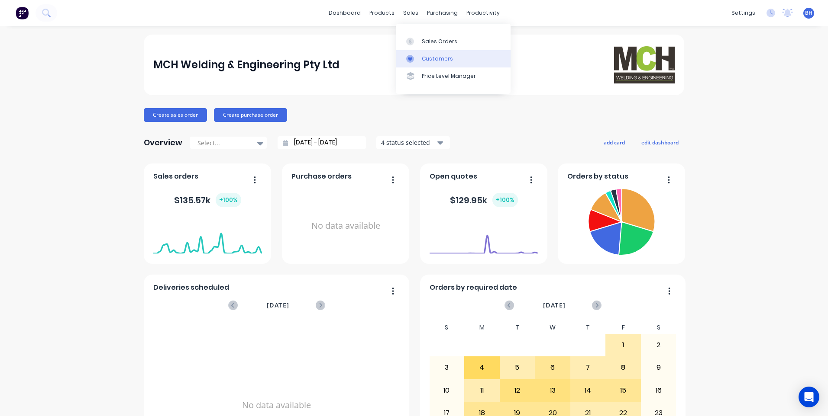
click at [433, 59] on div "Customers" at bounding box center [437, 59] width 31 height 8
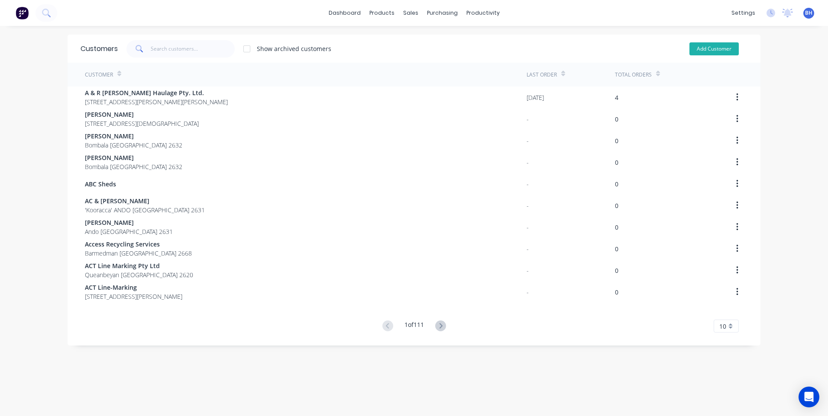
click at [696, 45] on button "Add Customer" at bounding box center [713, 48] width 49 height 13
select select "AU"
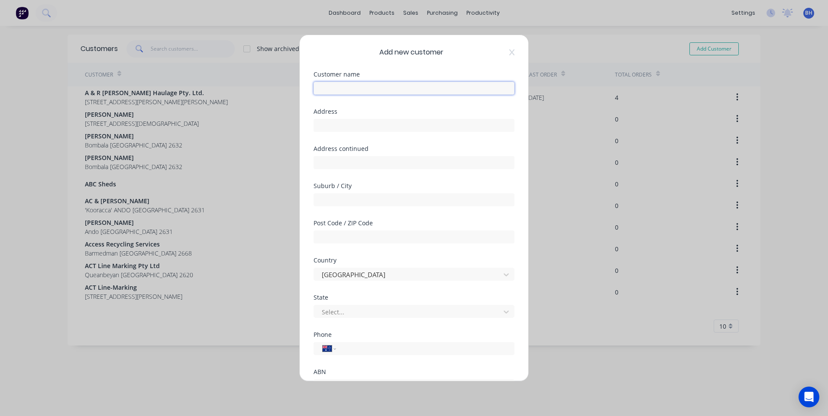
click at [332, 84] on input "text" at bounding box center [413, 88] width 201 height 13
type input "Lotus Massage"
click at [358, 127] on input "text" at bounding box center [413, 125] width 201 height 13
type input "Maybe St"
type input "Bombala"
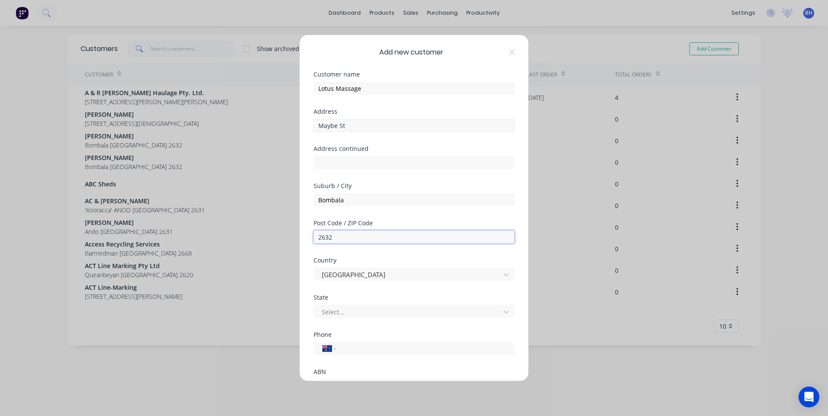
type input "2632"
click at [502, 308] on icon at bounding box center [506, 312] width 9 height 9
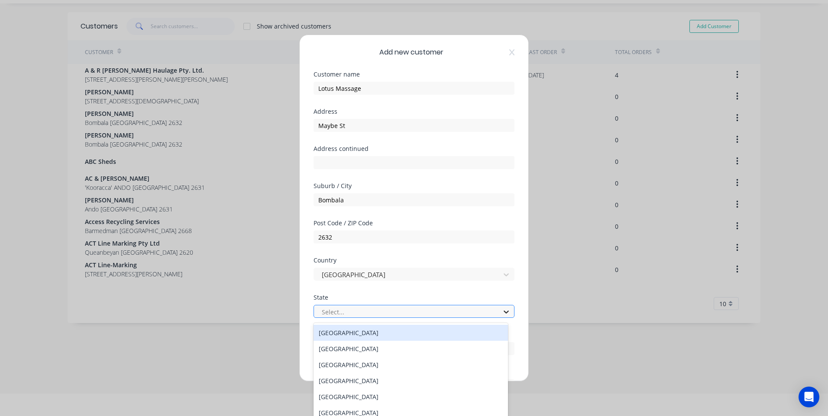
scroll to position [26, 0]
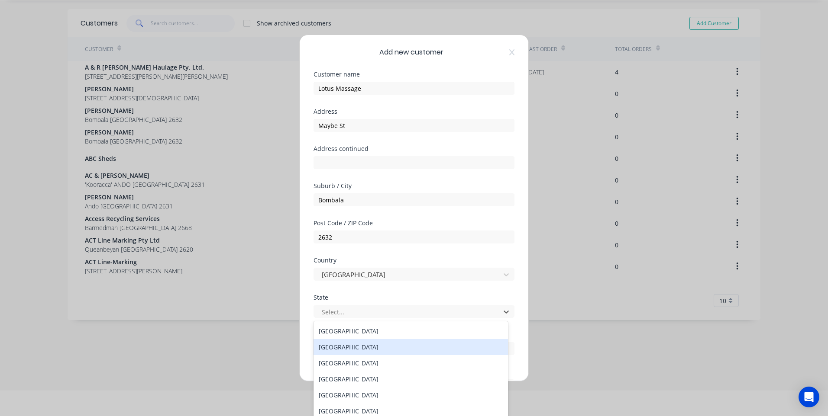
click at [406, 348] on div "[GEOGRAPHIC_DATA]" at bounding box center [410, 347] width 194 height 16
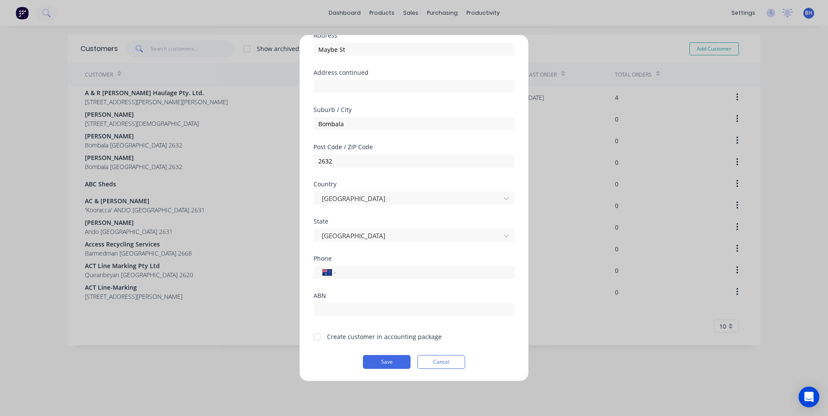
scroll to position [0, 0]
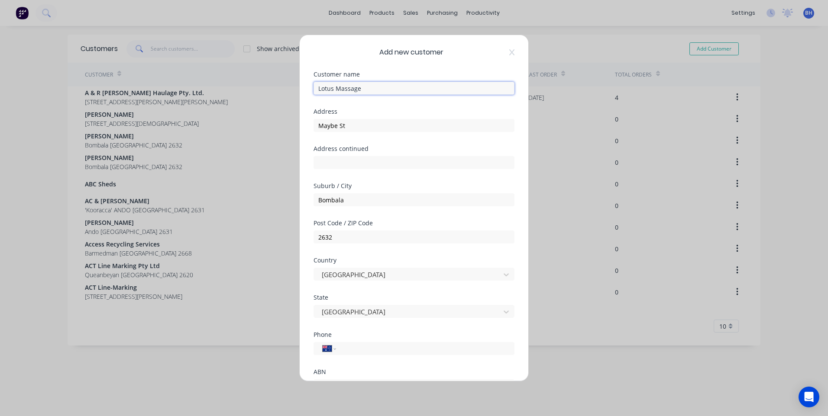
click at [376, 87] on input "Lotus Massage" at bounding box center [413, 88] width 201 height 13
type input "Lotus Massage & Beauty Bombala"
click at [316, 124] on input "Maybe St" at bounding box center [413, 125] width 201 height 13
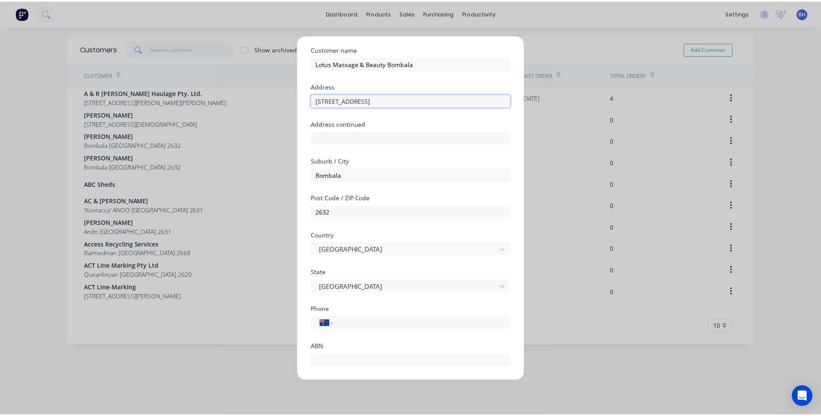
scroll to position [76, 0]
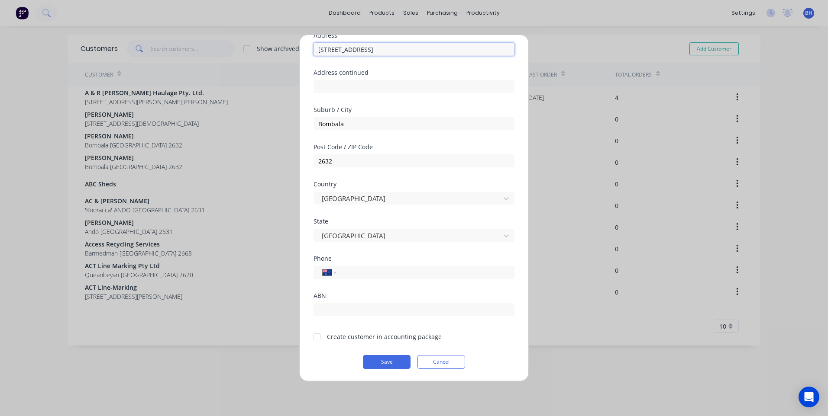
type input "[STREET_ADDRESS]"
click at [315, 339] on div at bounding box center [316, 337] width 17 height 17
click at [390, 361] on button "Save" at bounding box center [387, 362] width 48 height 14
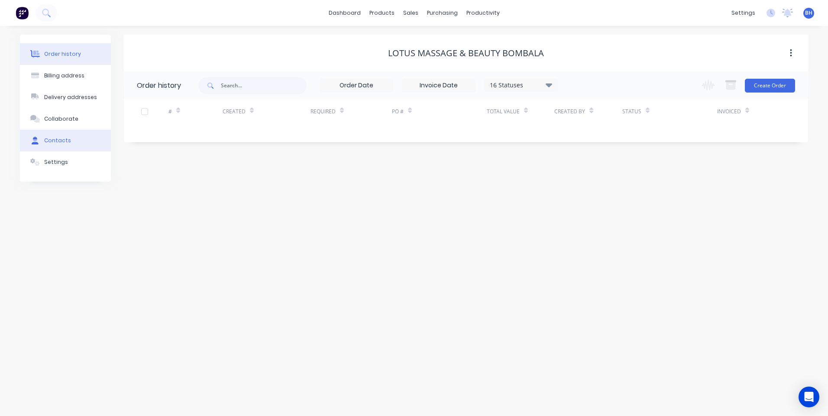
click at [60, 138] on div "Contacts" at bounding box center [57, 141] width 27 height 8
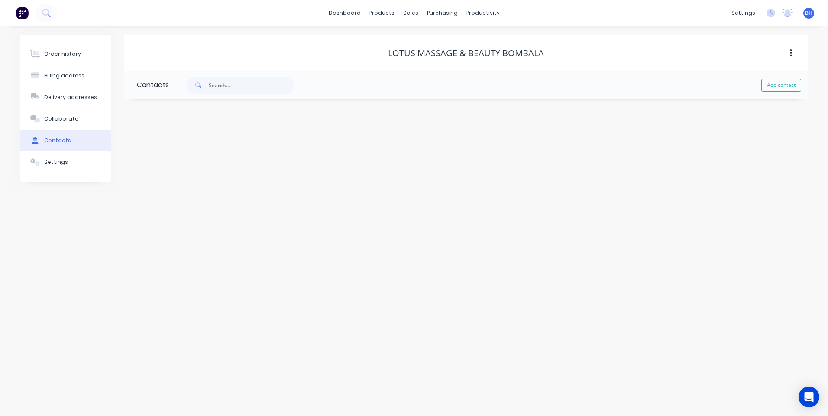
click at [795, 54] on button "button" at bounding box center [790, 53] width 20 height 16
click at [713, 181] on div "Lotus Massage & Beauty Bombala Archive Contacts Add contact" at bounding box center [466, 108] width 684 height 147
click at [65, 161] on button "Settings" at bounding box center [65, 163] width 91 height 22
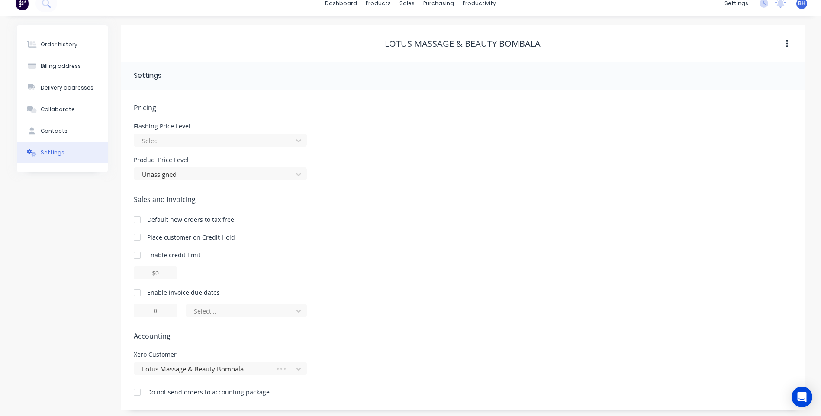
scroll to position [13, 0]
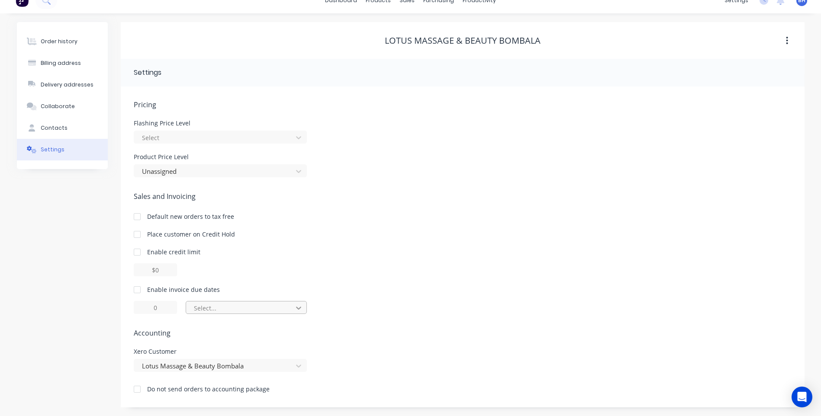
click at [297, 307] on icon at bounding box center [298, 308] width 9 height 9
click at [137, 290] on div at bounding box center [137, 289] width 17 height 17
type input "1"
click at [298, 308] on icon at bounding box center [298, 308] width 9 height 9
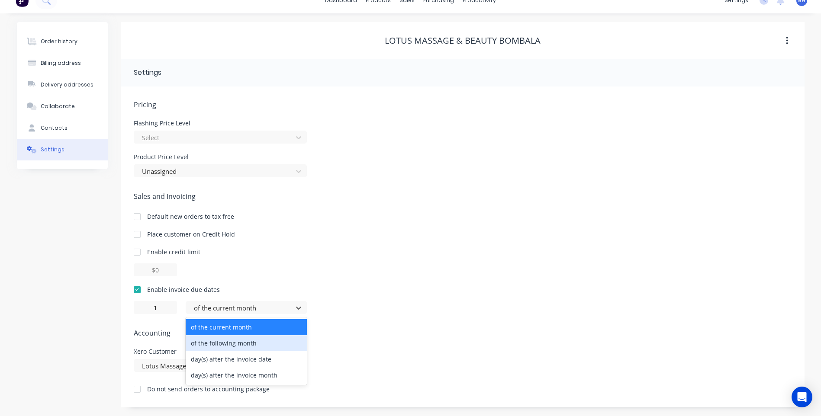
click at [268, 344] on div "of the following month" at bounding box center [246, 343] width 121 height 16
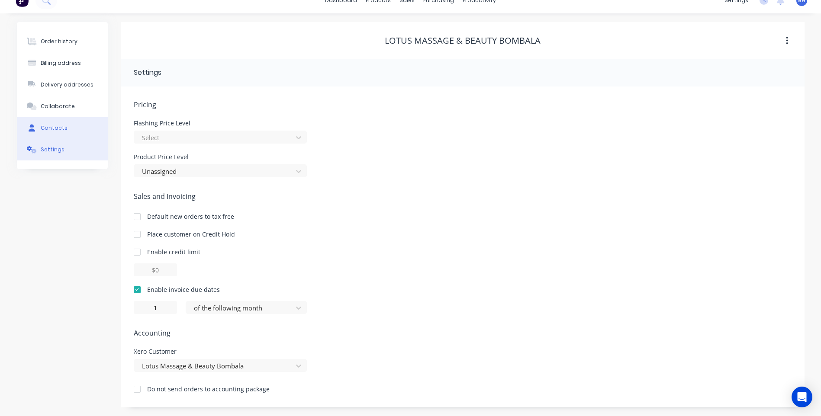
click at [66, 126] on button "Contacts" at bounding box center [62, 128] width 91 height 22
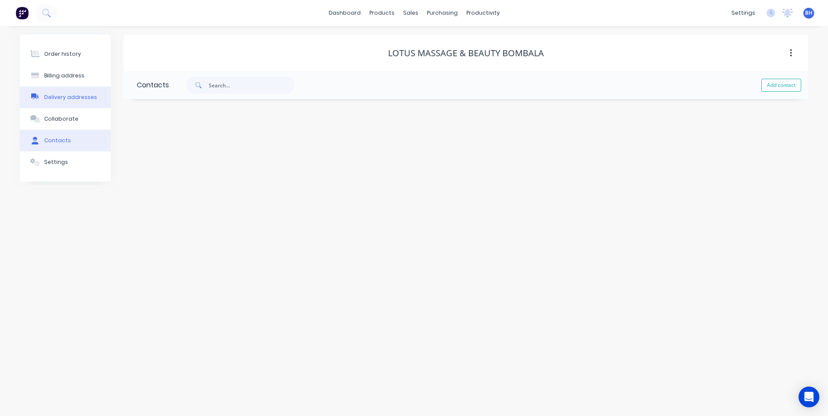
click at [85, 96] on div "Delivery addresses" at bounding box center [70, 98] width 53 height 8
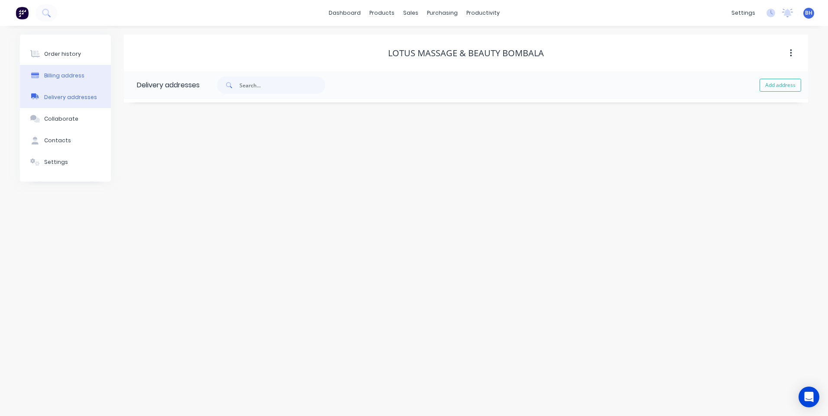
click at [63, 73] on div "Billing address" at bounding box center [64, 76] width 40 height 8
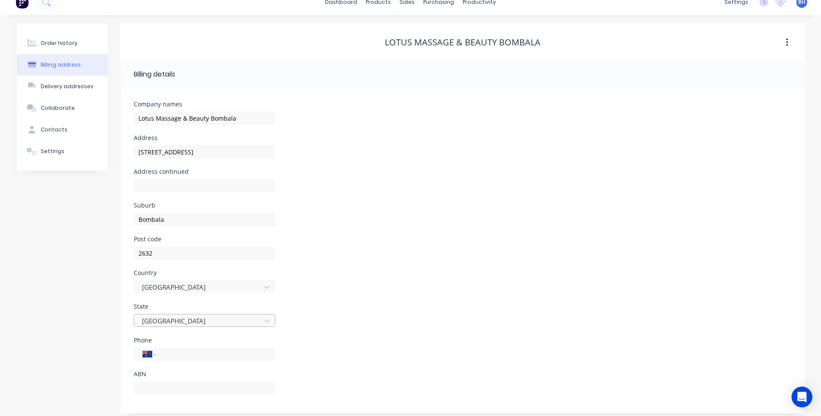
scroll to position [17, 0]
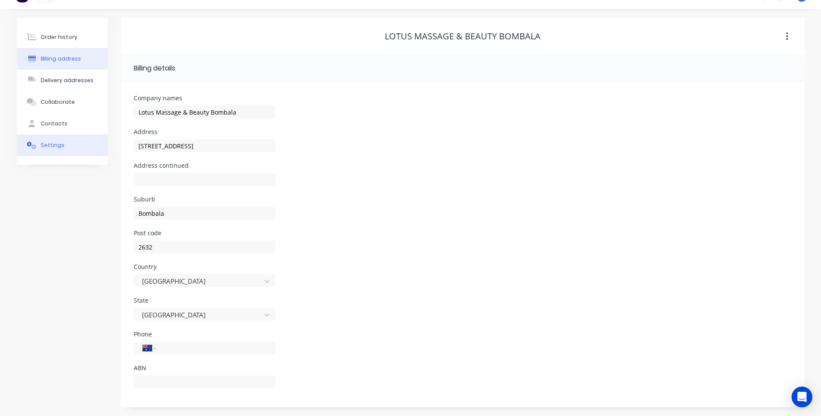
click at [47, 141] on button "Settings" at bounding box center [62, 146] width 91 height 22
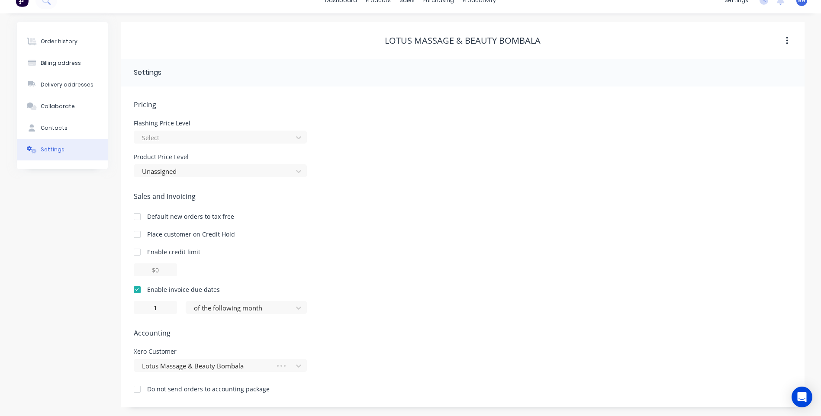
scroll to position [13, 0]
click at [52, 129] on div "Contacts" at bounding box center [54, 128] width 27 height 8
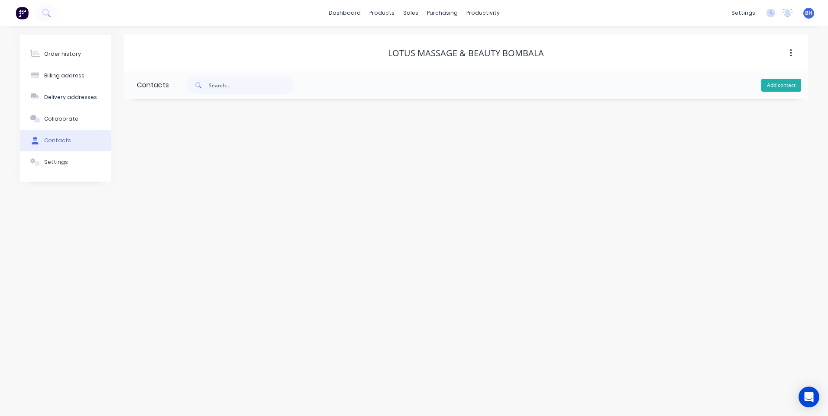
click at [777, 84] on button "Add contact" at bounding box center [781, 85] width 40 height 13
select select "AU"
click at [201, 184] on input "text" at bounding box center [208, 182] width 142 height 13
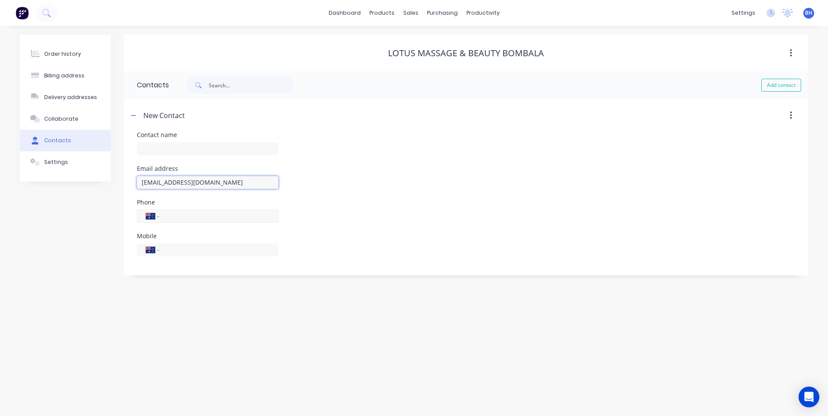
type input "[EMAIL_ADDRESS][DOMAIN_NAME]"
click at [180, 216] on div "International [GEOGRAPHIC_DATA] [GEOGRAPHIC_DATA] [GEOGRAPHIC_DATA] [GEOGRAPHIC…" at bounding box center [208, 227] width 142 height 26
type input "0426 263 269"
click at [358, 212] on div "Phone International [GEOGRAPHIC_DATA] [GEOGRAPHIC_DATA] [GEOGRAPHIC_DATA] [GEOG…" at bounding box center [466, 223] width 658 height 34
click at [209, 145] on input "text" at bounding box center [208, 148] width 142 height 13
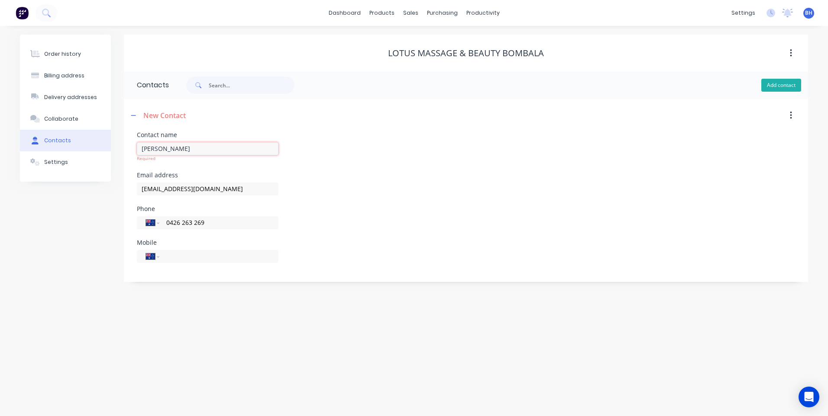
type input "[PERSON_NAME]"
click at [767, 85] on button "Add contact" at bounding box center [781, 85] width 40 height 13
select select "AU"
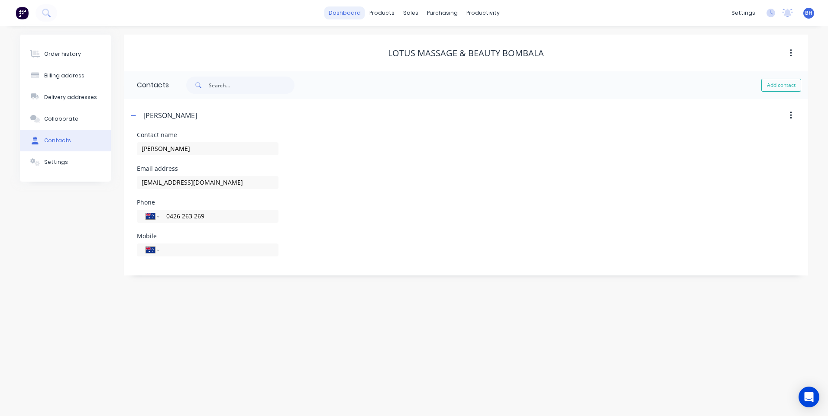
click at [341, 12] on link "dashboard" at bounding box center [344, 12] width 41 height 13
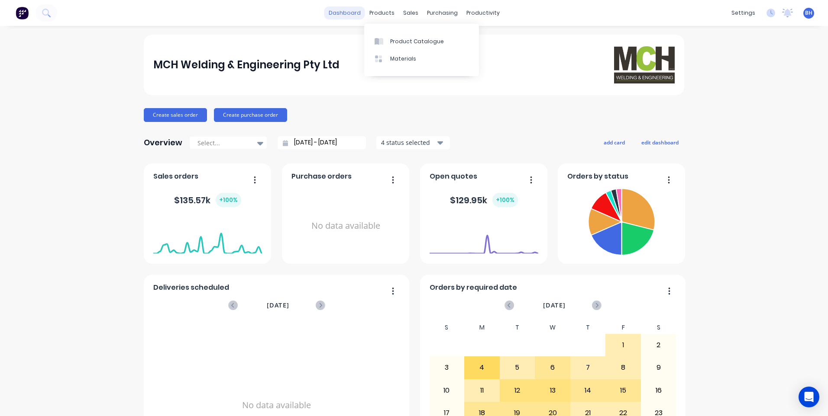
click at [349, 10] on link "dashboard" at bounding box center [344, 12] width 41 height 13
click at [434, 38] on div "Sales Orders" at bounding box center [439, 42] width 35 height 8
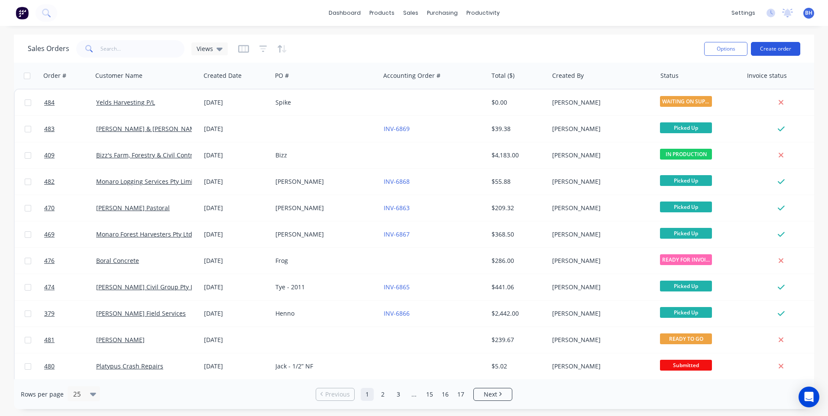
click at [772, 46] on button "Create order" at bounding box center [775, 49] width 49 height 14
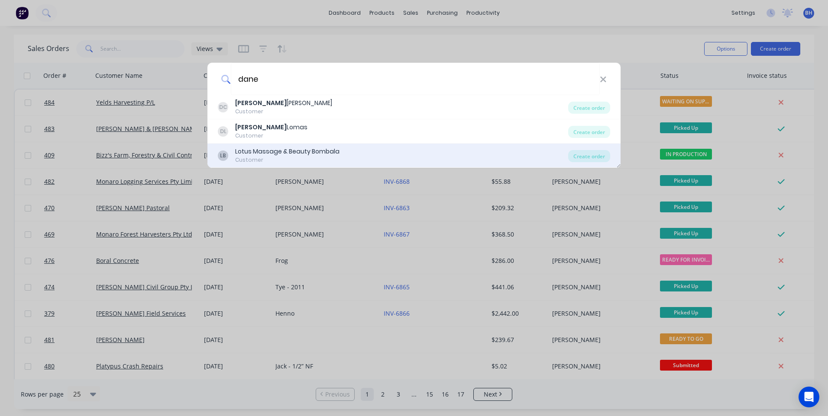
type input "dane"
click at [331, 153] on div "Lotus Massage & Beauty Bombala" at bounding box center [287, 151] width 104 height 9
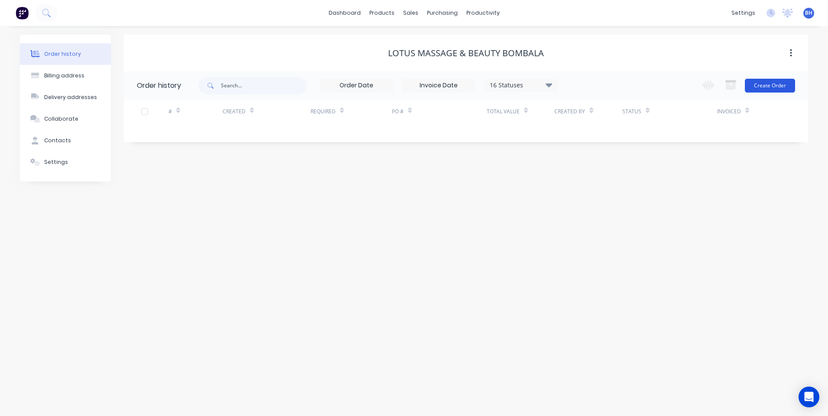
click at [768, 84] on button "Create Order" at bounding box center [770, 86] width 50 height 14
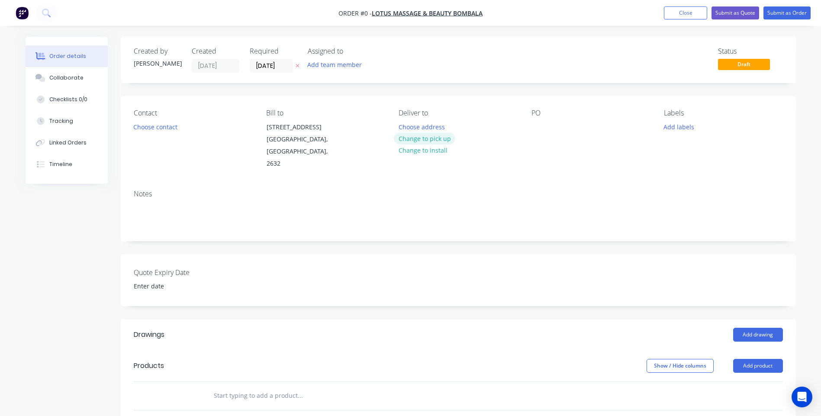
click at [443, 139] on button "Change to pick up" at bounding box center [424, 139] width 61 height 12
click at [158, 125] on button "Choose contact" at bounding box center [155, 127] width 53 height 12
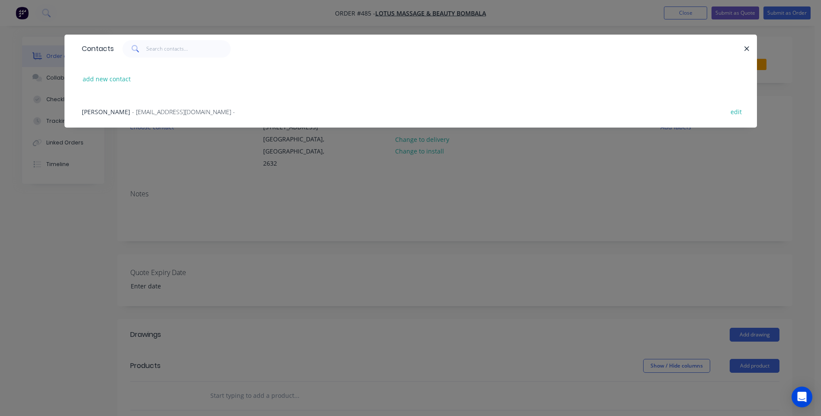
click at [139, 109] on span "- [EMAIL_ADDRESS][DOMAIN_NAME] -" at bounding box center [183, 112] width 103 height 8
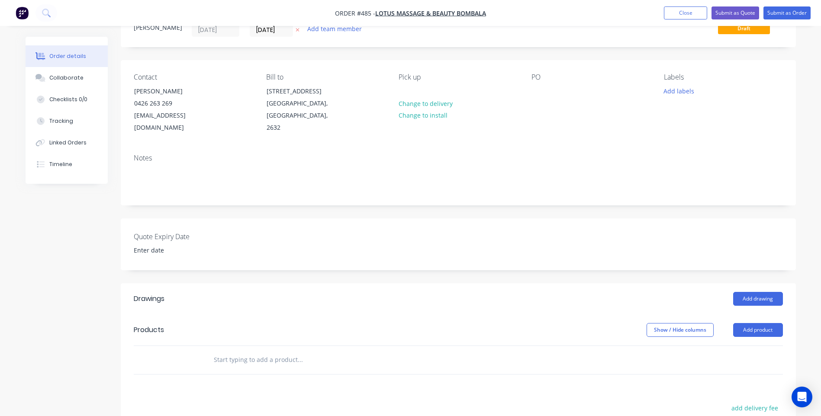
scroll to position [87, 0]
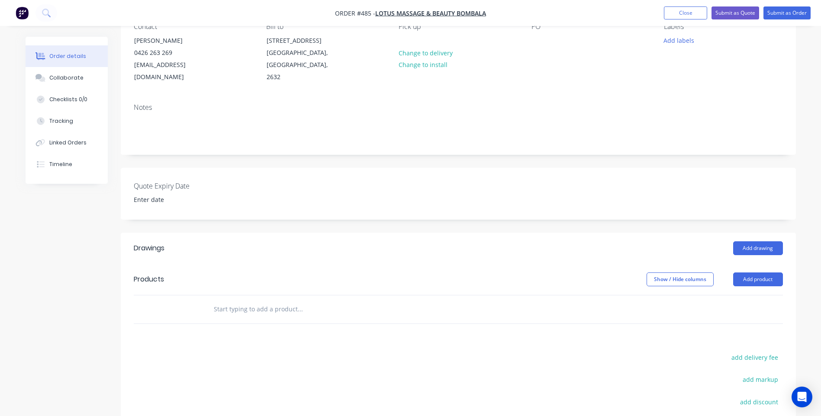
click at [225, 326] on div "Drawings Add drawing Products Show / Hide columns Add product add delivery fee …" at bounding box center [458, 382] width 675 height 299
click at [217, 301] on input "text" at bounding box center [299, 309] width 173 height 17
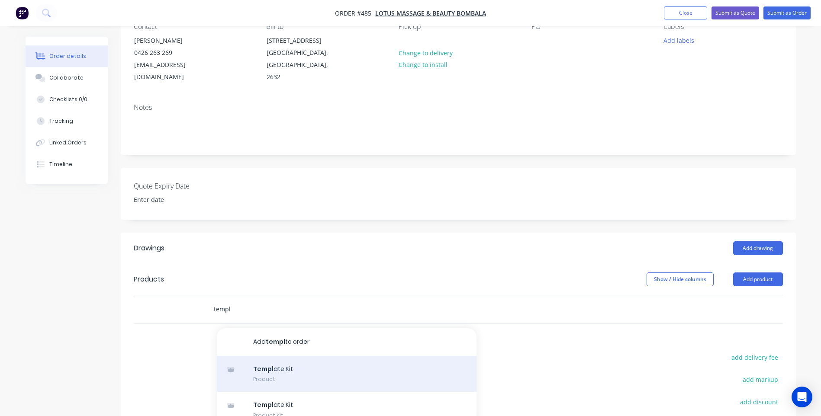
type input "templ"
click at [265, 365] on div "Templ ate Kit Product" at bounding box center [347, 374] width 260 height 36
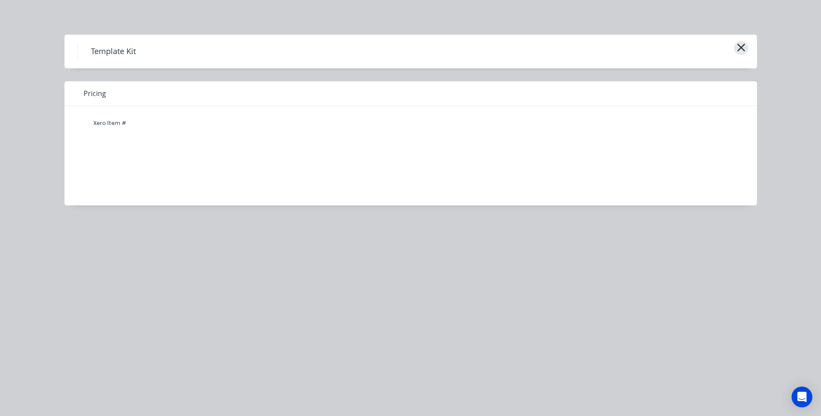
click at [743, 44] on icon "button" at bounding box center [741, 48] width 9 height 12
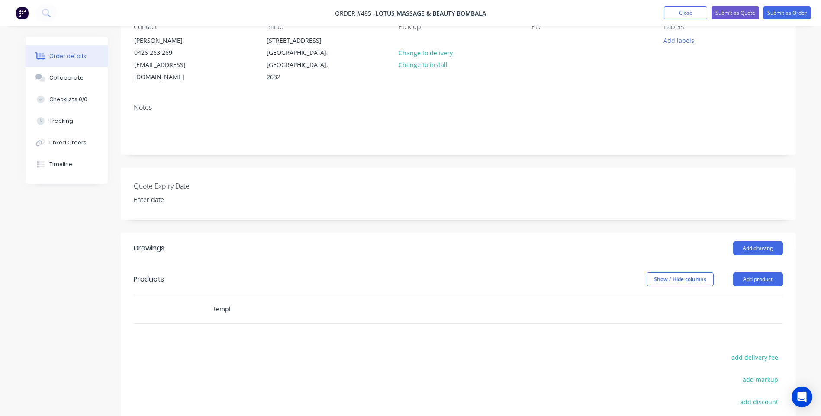
click at [243, 302] on input "templ" at bounding box center [299, 309] width 173 height 17
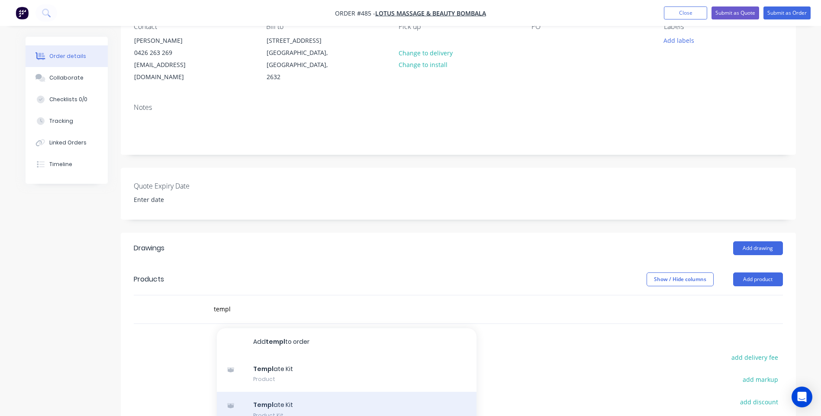
click at [272, 398] on div "Templ ate Kit Product Kit" at bounding box center [347, 410] width 260 height 36
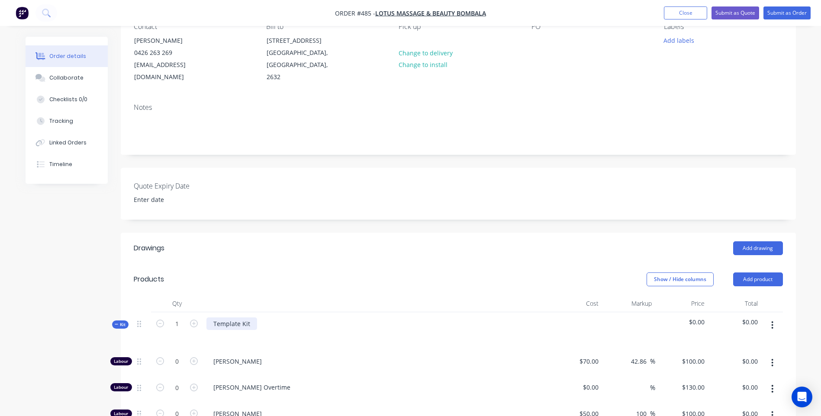
click at [244, 318] on div "Template Kit" at bounding box center [231, 324] width 51 height 13
click at [249, 318] on div "Template Kit" at bounding box center [231, 324] width 51 height 13
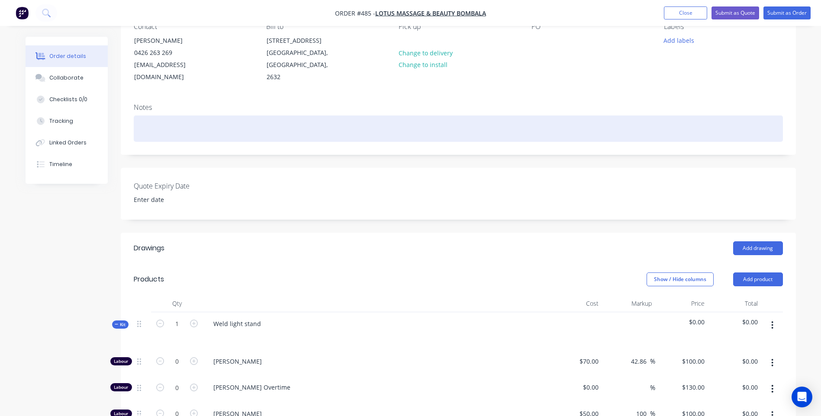
click at [156, 116] on div at bounding box center [458, 129] width 649 height 26
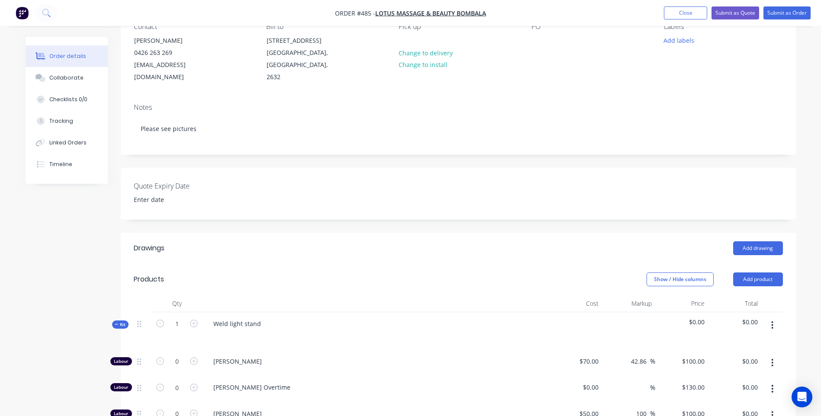
click at [267, 313] on div "Weld light stand" at bounding box center [376, 332] width 346 height 38
click at [261, 318] on div "Weld light stand" at bounding box center [236, 324] width 61 height 13
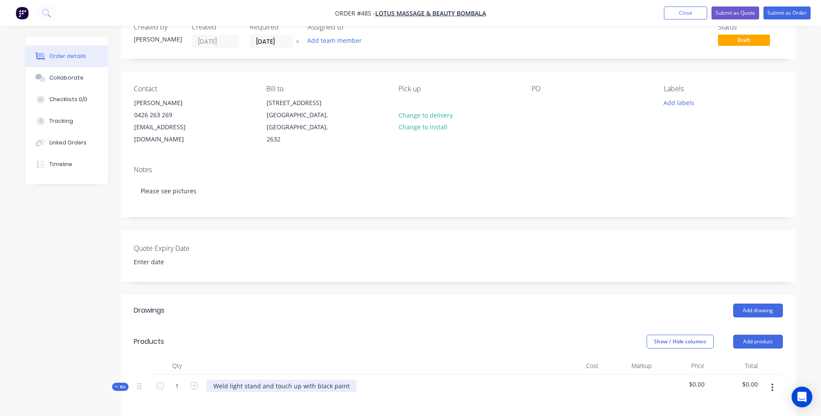
scroll to position [0, 0]
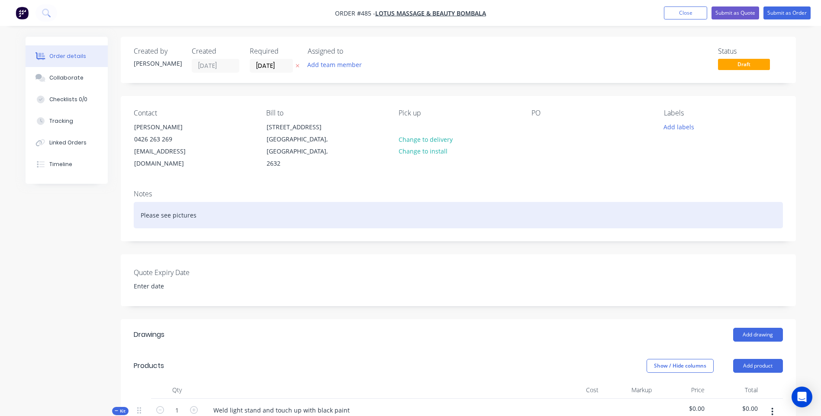
click at [219, 207] on div "Please see pictures" at bounding box center [458, 215] width 649 height 26
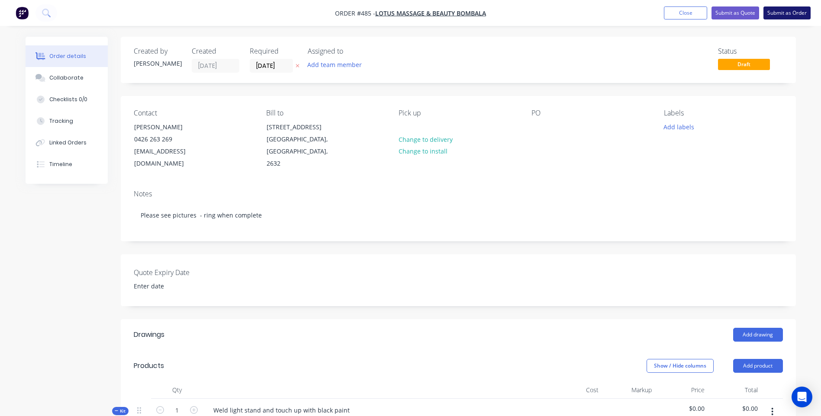
click at [787, 8] on button "Submit as Order" at bounding box center [787, 12] width 47 height 13
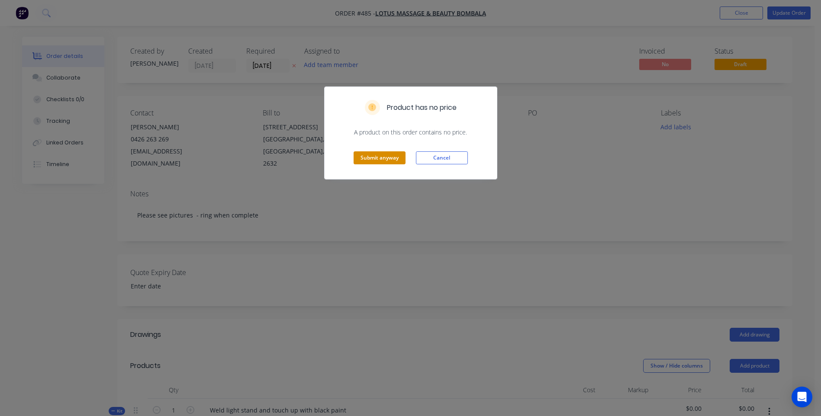
click at [387, 155] on button "Submit anyway" at bounding box center [380, 158] width 52 height 13
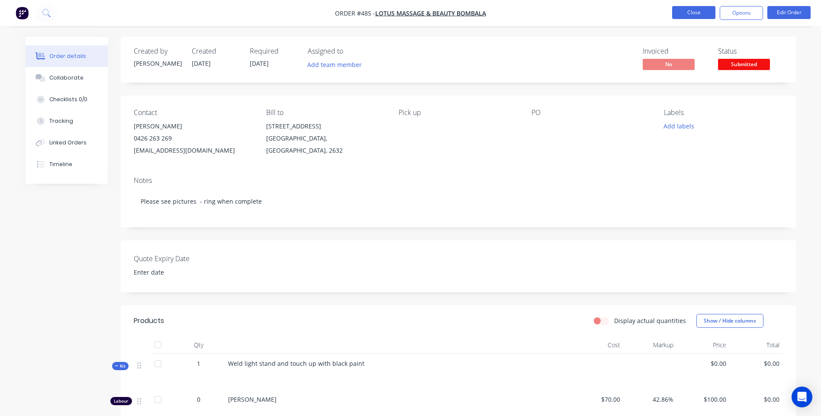
click at [691, 16] on button "Close" at bounding box center [693, 12] width 43 height 13
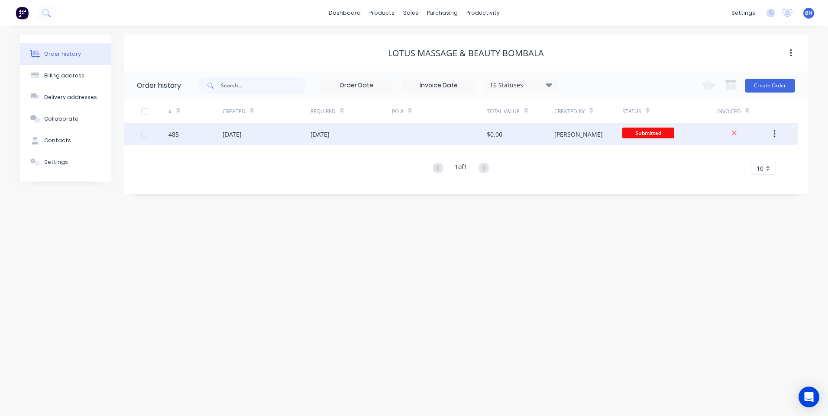
click at [377, 131] on div "[DATE]" at bounding box center [350, 134] width 81 height 22
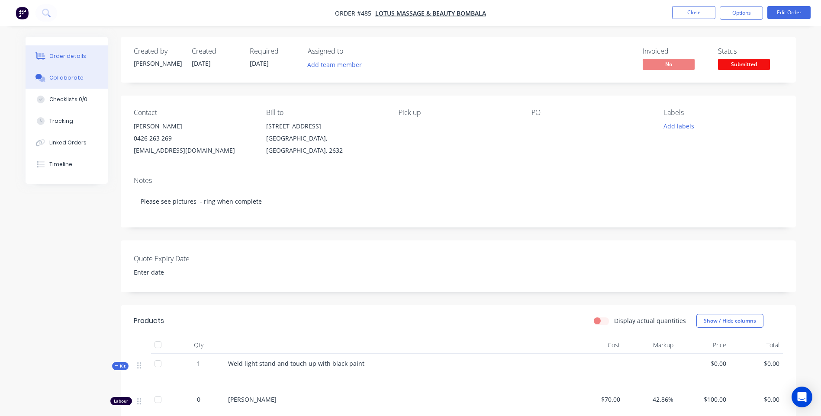
click at [61, 74] on div "Collaborate" at bounding box center [66, 78] width 34 height 8
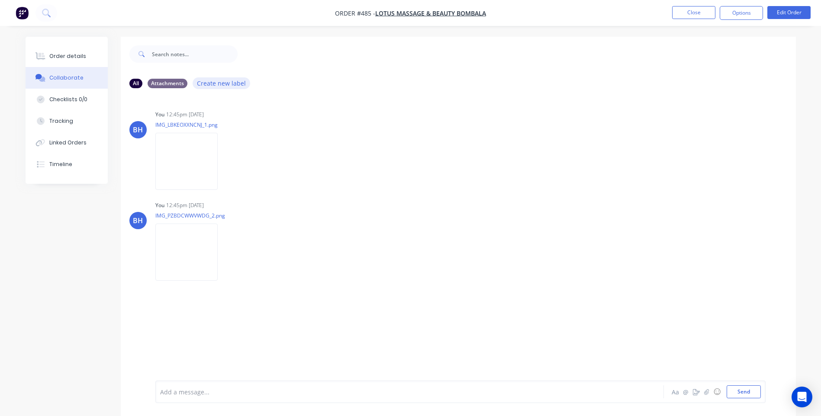
click at [227, 85] on button "Create new label" at bounding box center [222, 83] width 58 height 12
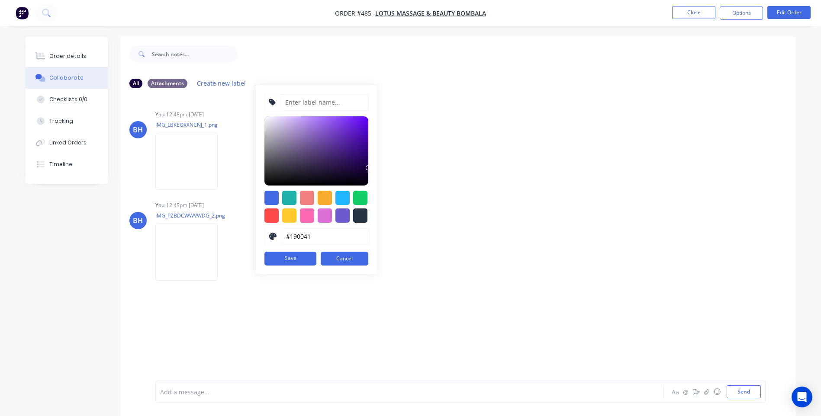
click at [274, 47] on div at bounding box center [517, 54] width 558 height 35
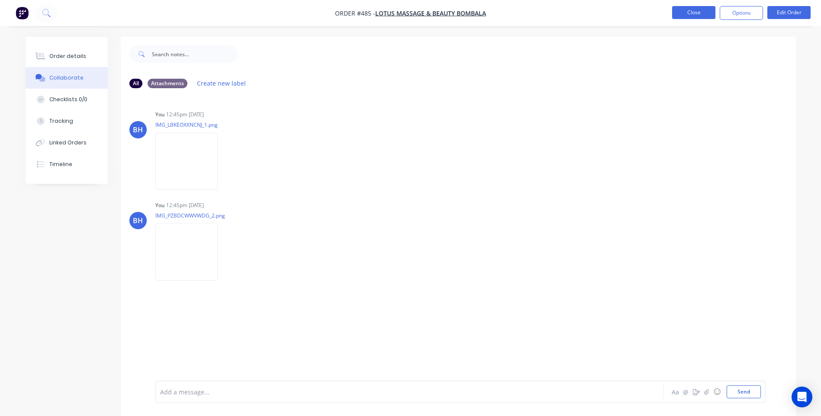
click at [691, 10] on button "Close" at bounding box center [693, 12] width 43 height 13
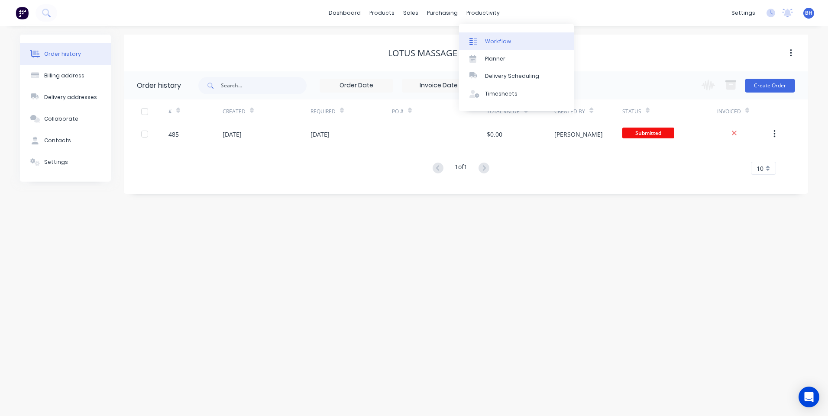
click at [497, 38] on div "Workflow" at bounding box center [498, 42] width 26 height 8
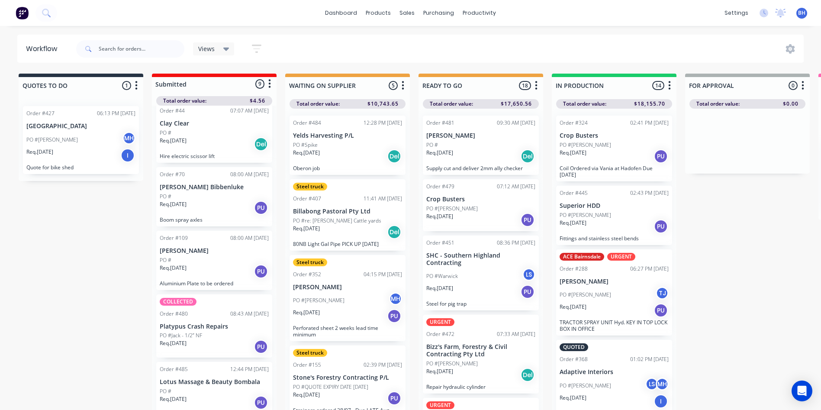
scroll to position [324, 0]
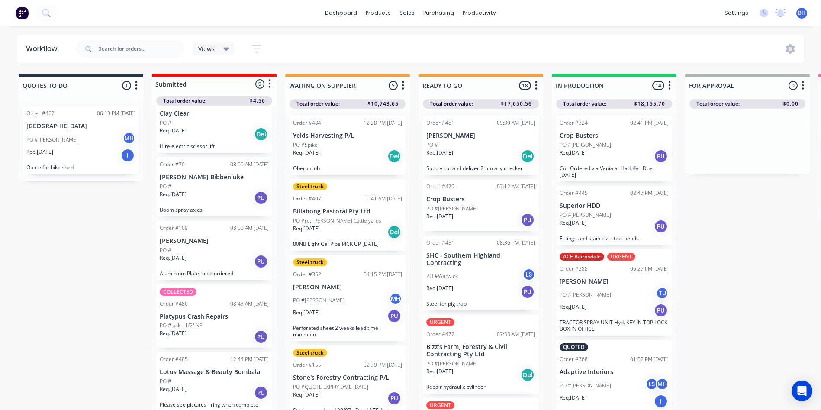
click at [213, 393] on div "Req. [DATE] PU" at bounding box center [214, 392] width 109 height 15
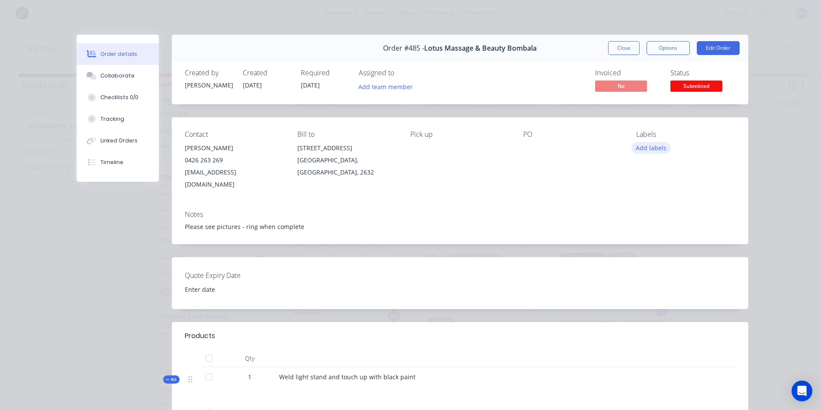
click at [638, 145] on button "Add labels" at bounding box center [652, 148] width 40 height 12
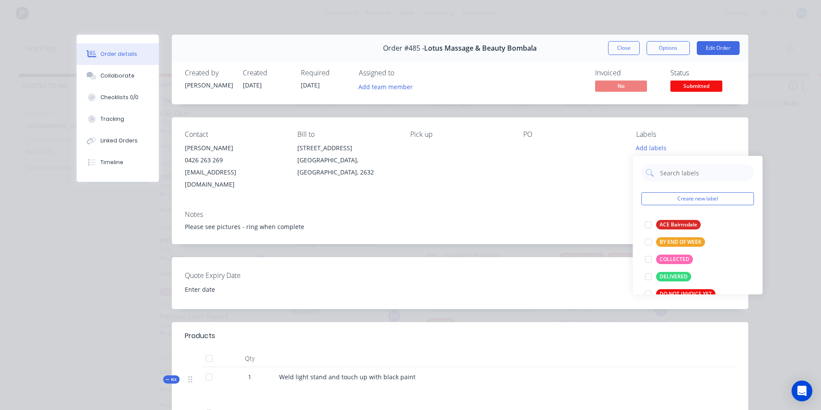
scroll to position [0, 0]
click at [556, 203] on div "Notes Please see pictures - ring when complete" at bounding box center [460, 223] width 577 height 41
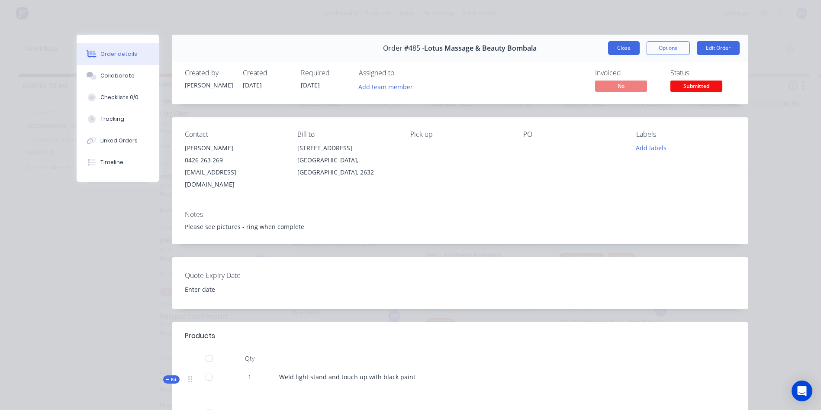
click at [615, 47] on button "Close" at bounding box center [624, 48] width 32 height 14
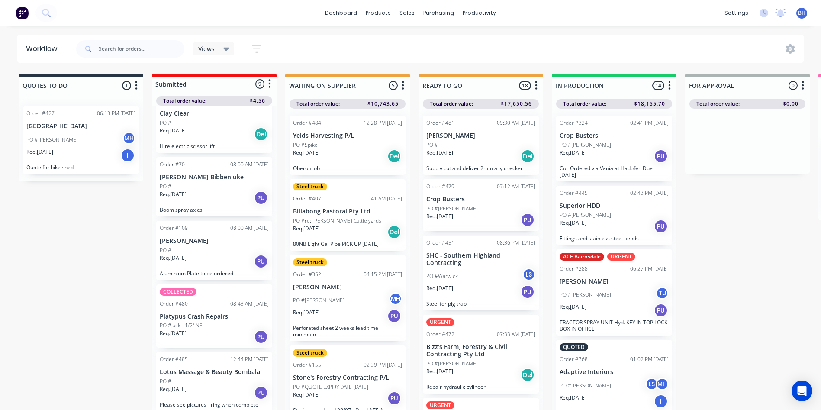
scroll to position [37, 0]
